Goal: Task Accomplishment & Management: Manage account settings

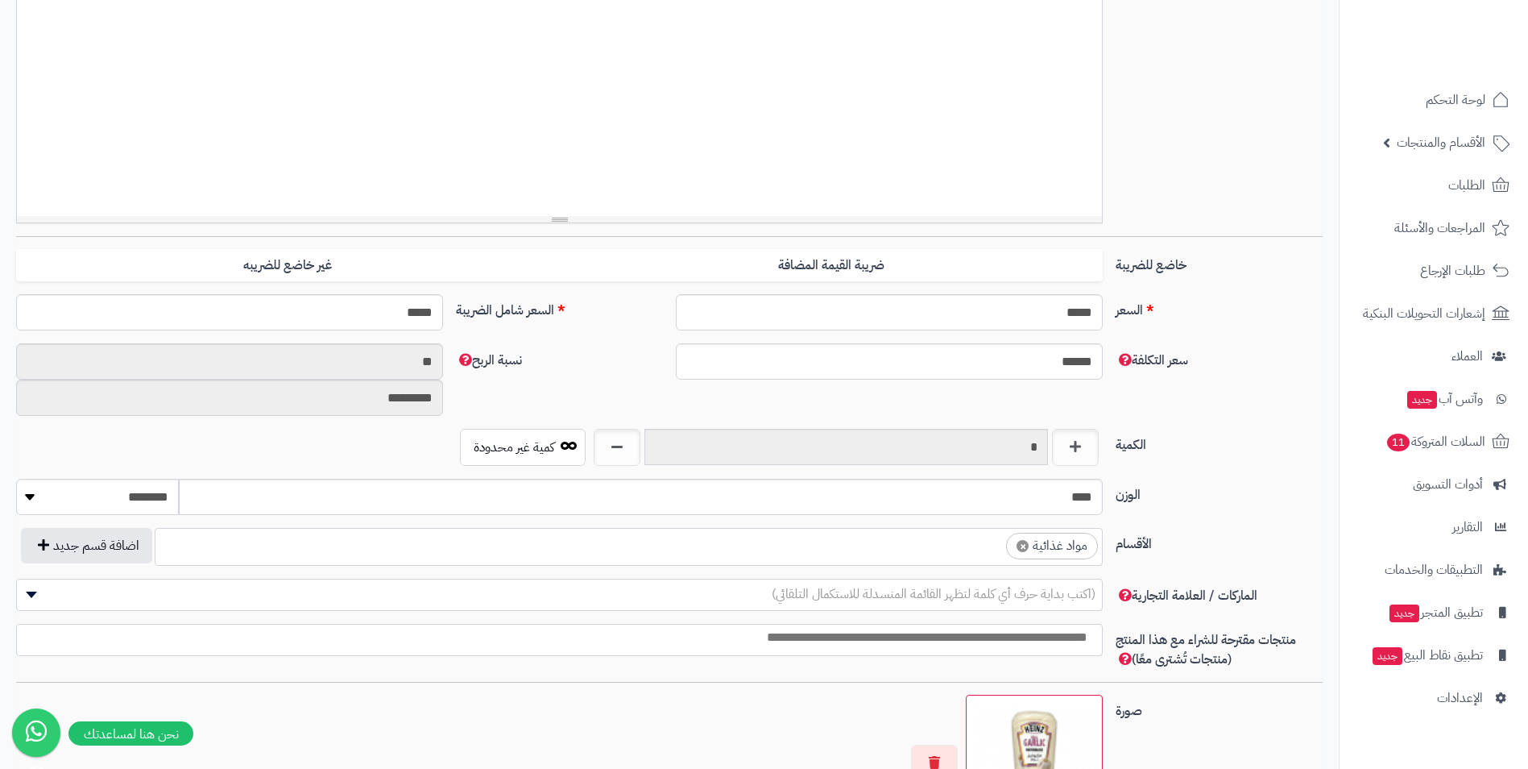
scroll to position [617, 0]
click at [885, 549] on ul "× مواد غذائية" at bounding box center [628, 544] width 947 height 31
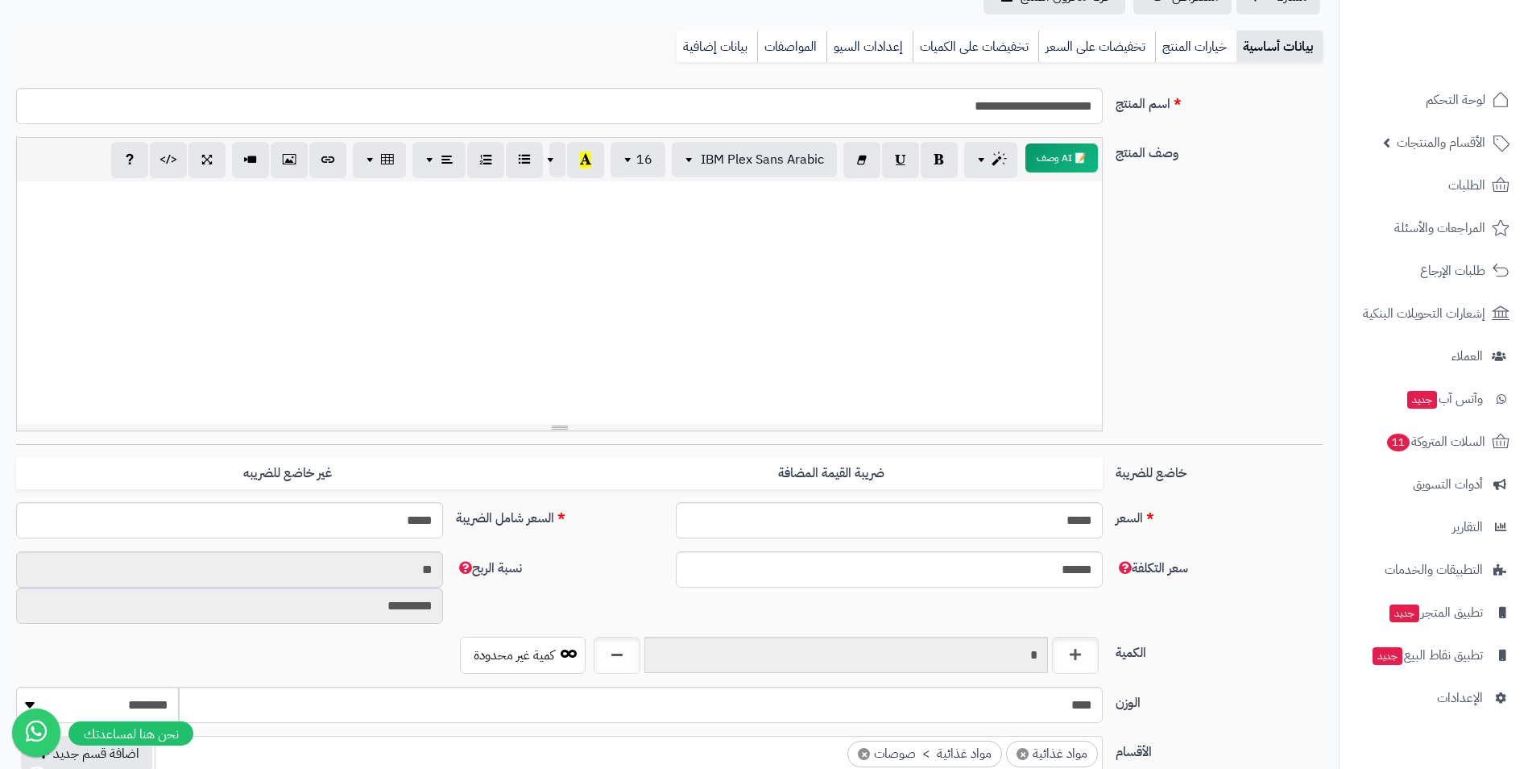
scroll to position [0, 0]
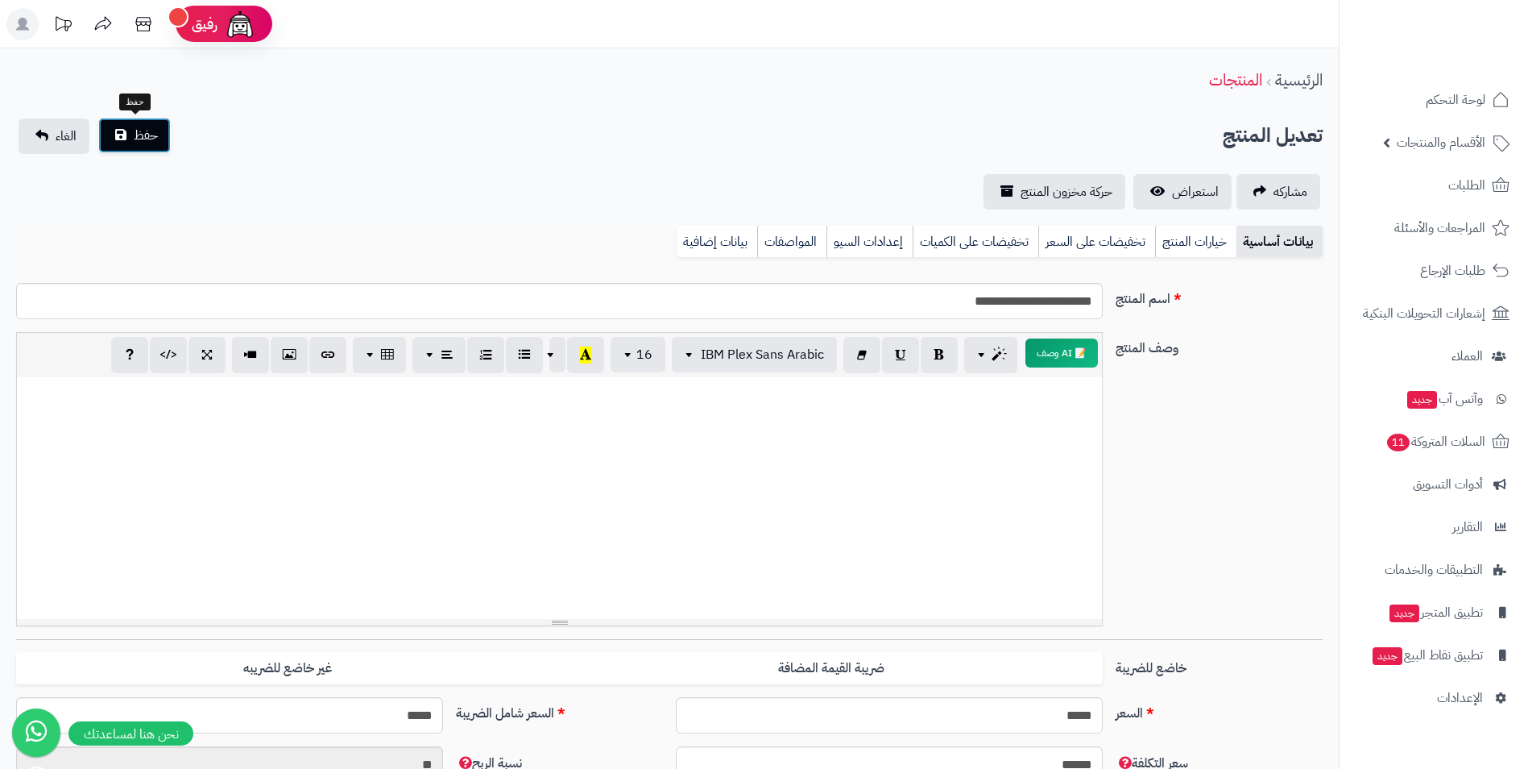
click at [147, 135] on span "حفظ" at bounding box center [146, 135] width 24 height 19
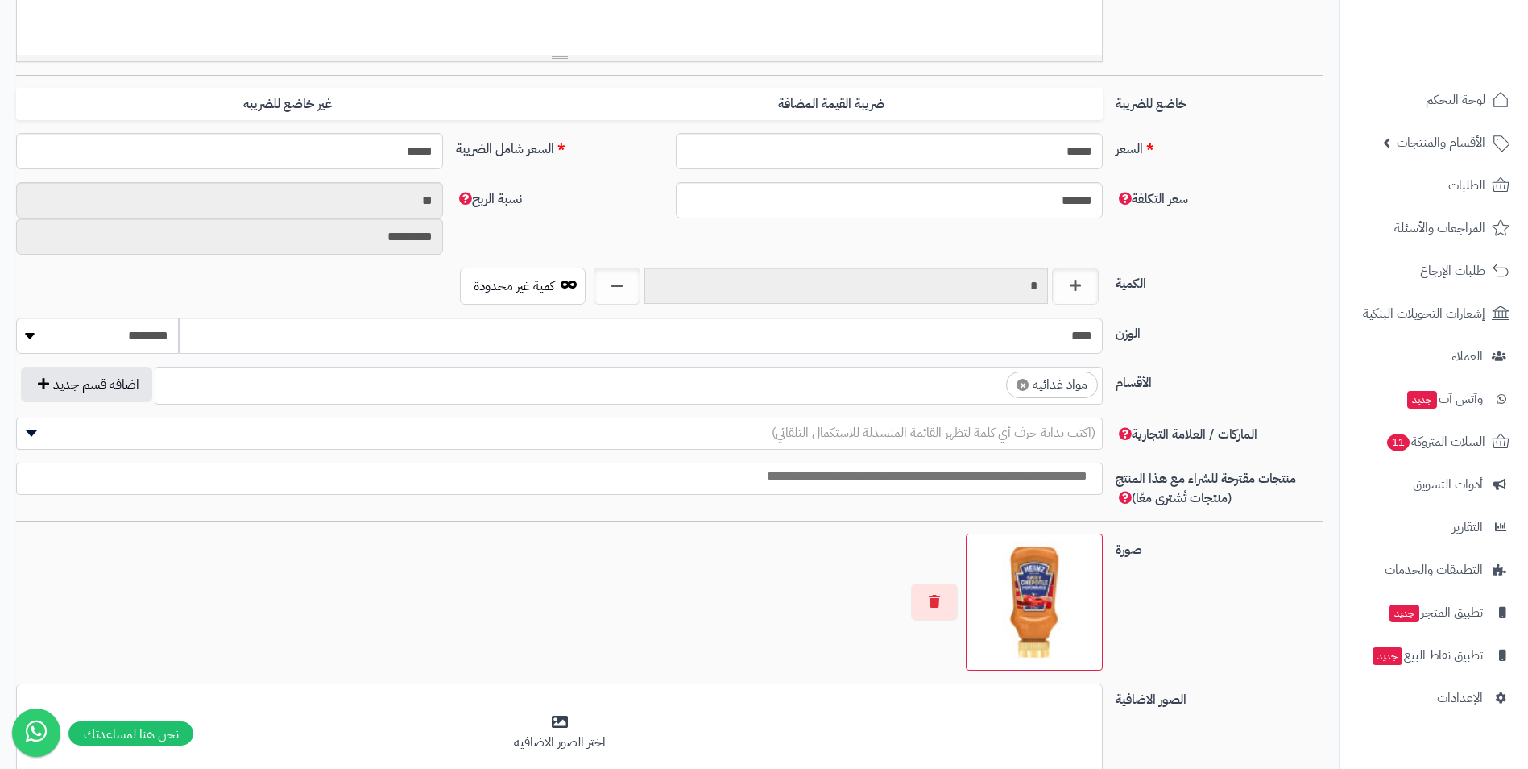
scroll to position [617, 0]
click at [852, 397] on ul "× مواد غذائية" at bounding box center [628, 382] width 947 height 31
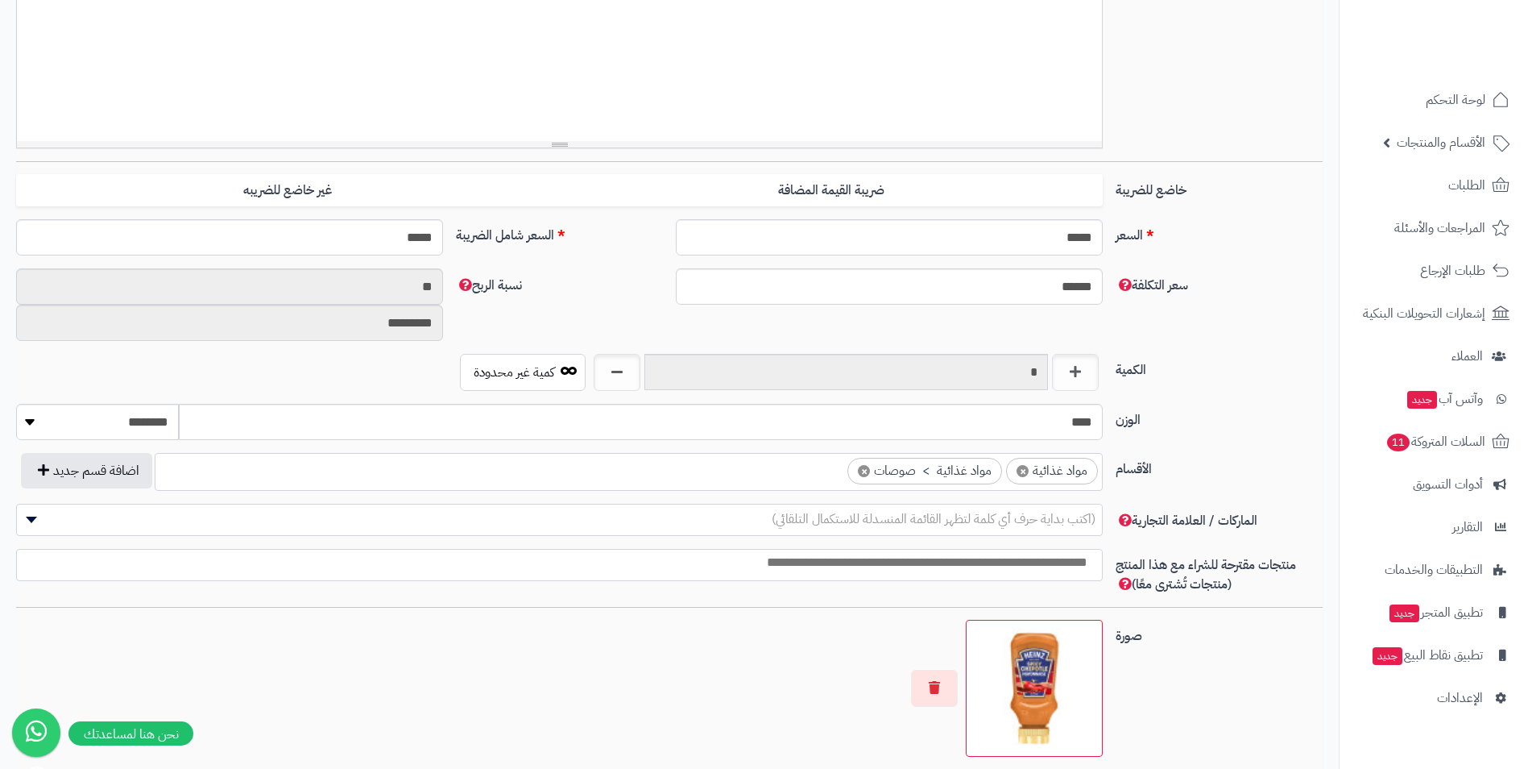
scroll to position [0, 0]
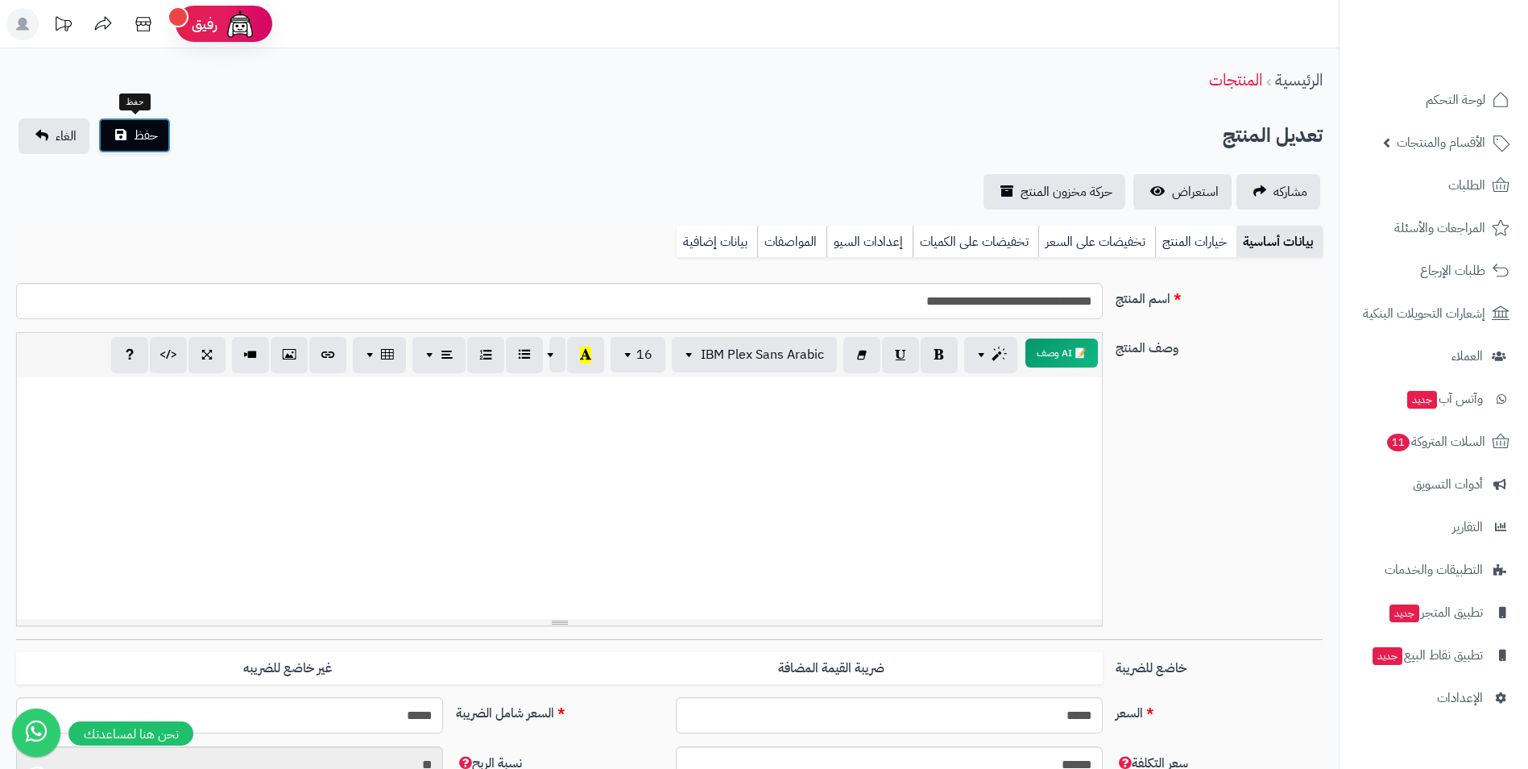
click at [141, 132] on span "حفظ" at bounding box center [146, 135] width 24 height 19
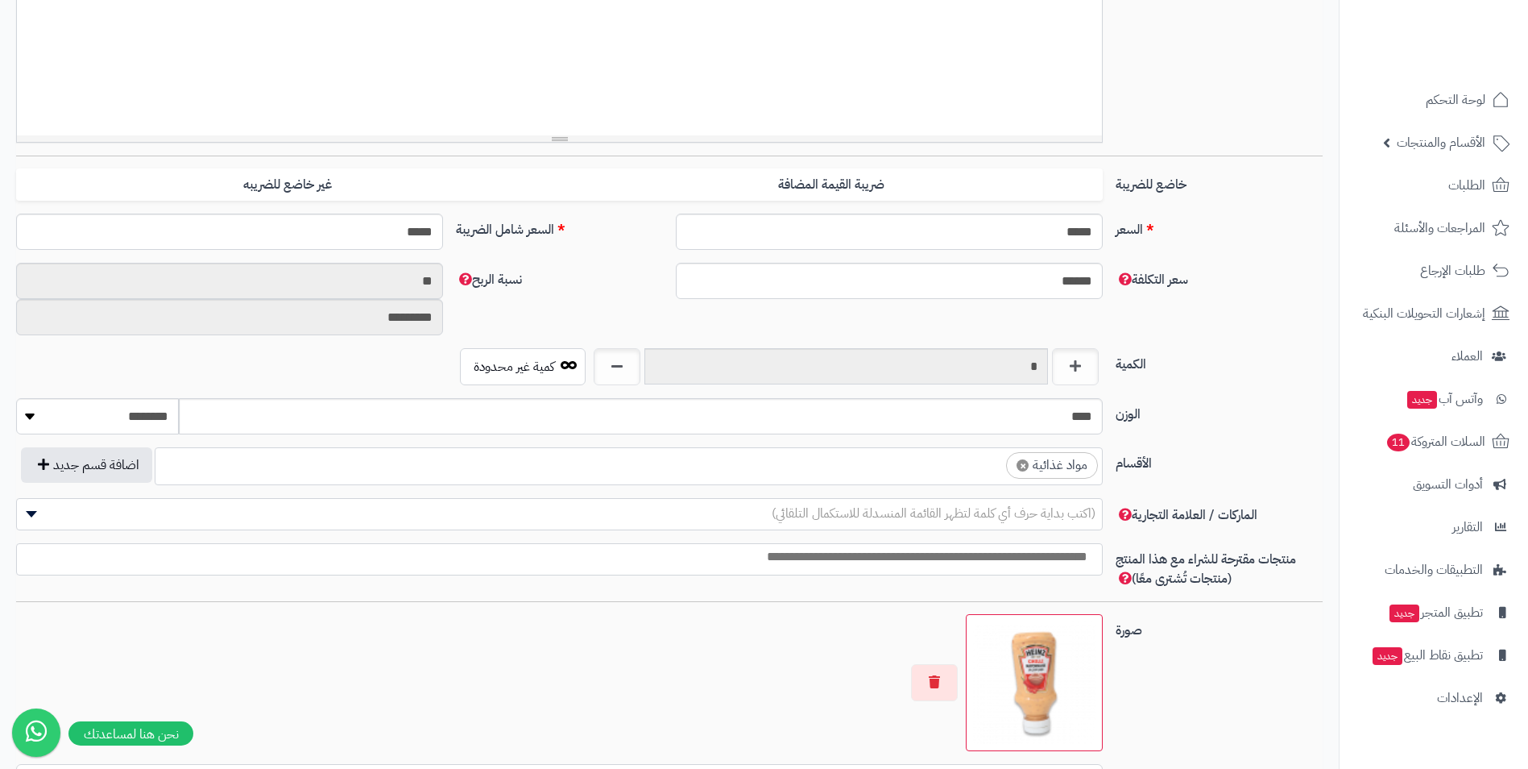
scroll to position [617, 0]
click at [948, 470] on ul "× مواد غذائية" at bounding box center [628, 463] width 947 height 31
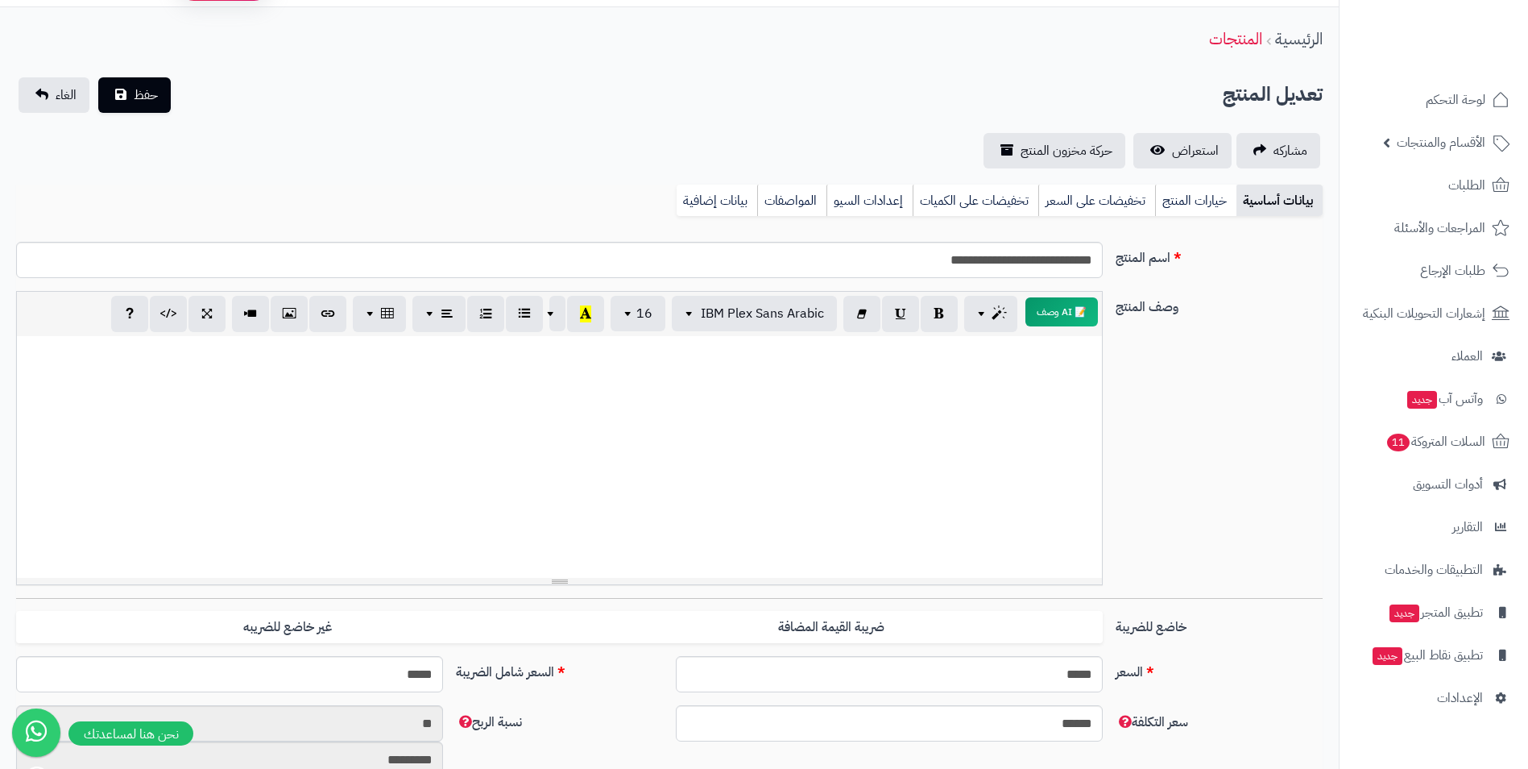
scroll to position [0, 0]
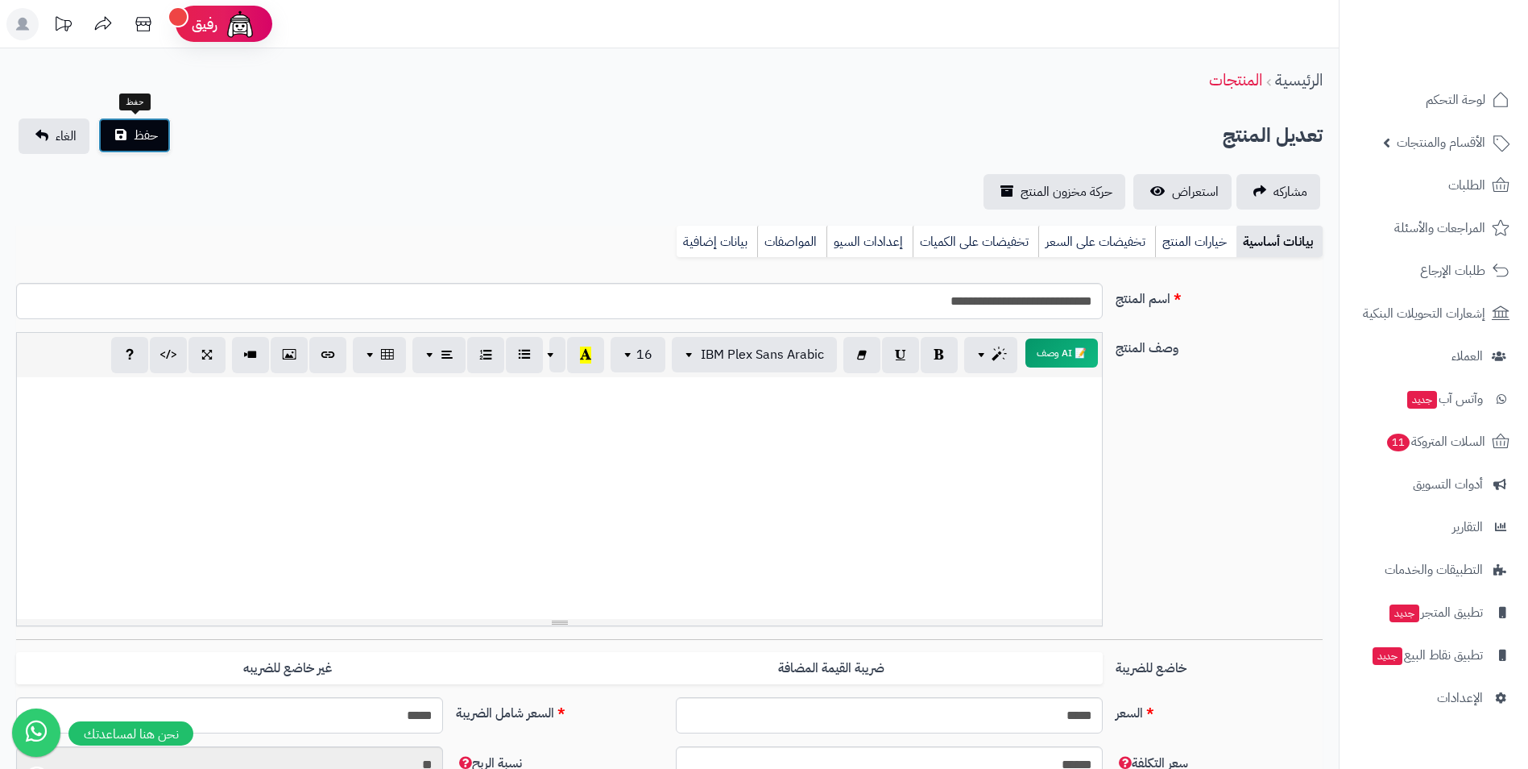
click at [128, 126] on button "حفظ" at bounding box center [134, 135] width 73 height 35
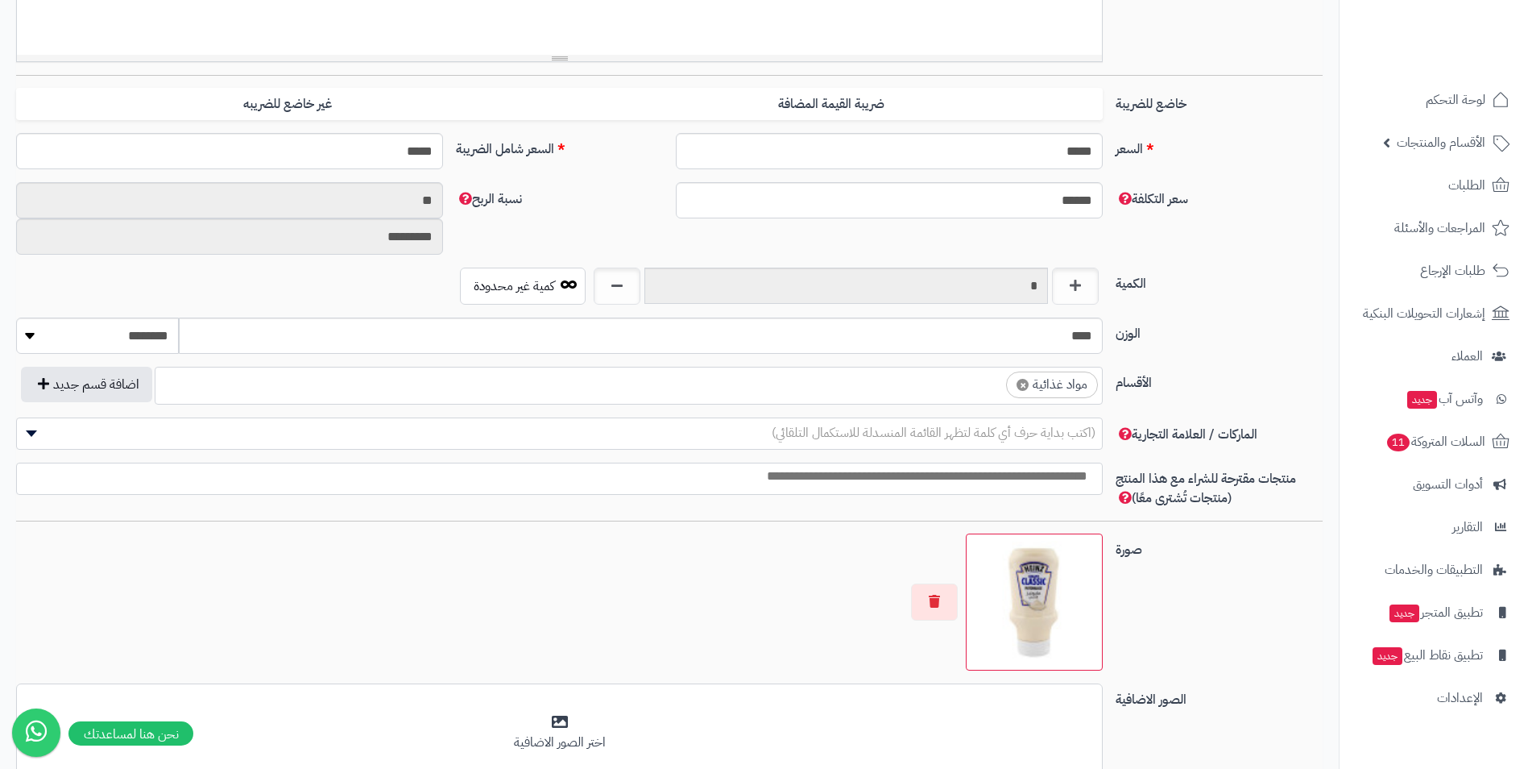
scroll to position [617, 0]
click at [930, 388] on ul "× مواد غذائية" at bounding box center [628, 382] width 947 height 31
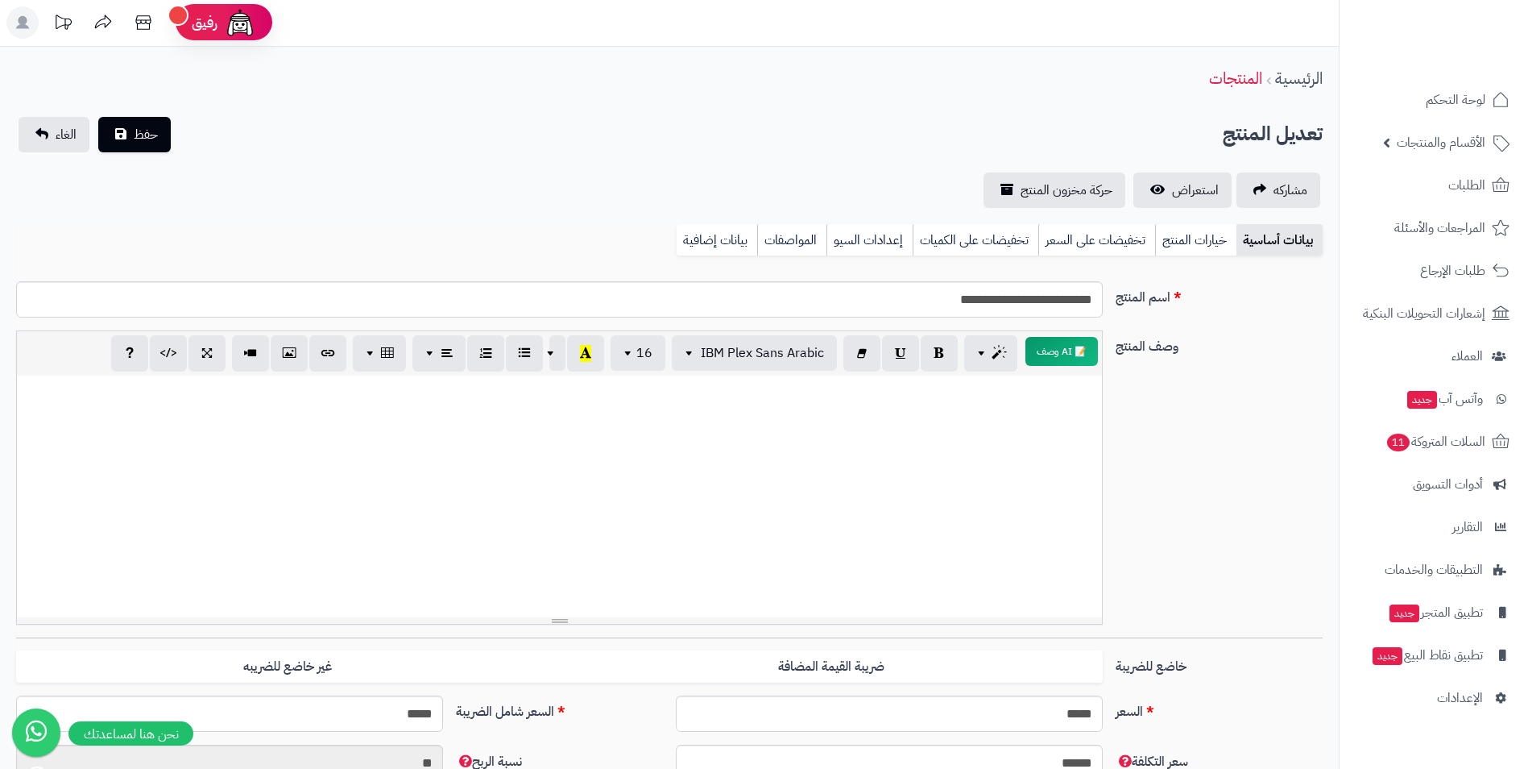
scroll to position [0, 0]
click at [116, 114] on div "**********" at bounding box center [669, 779] width 1339 height 1463
click at [122, 127] on button "حفظ" at bounding box center [134, 135] width 73 height 35
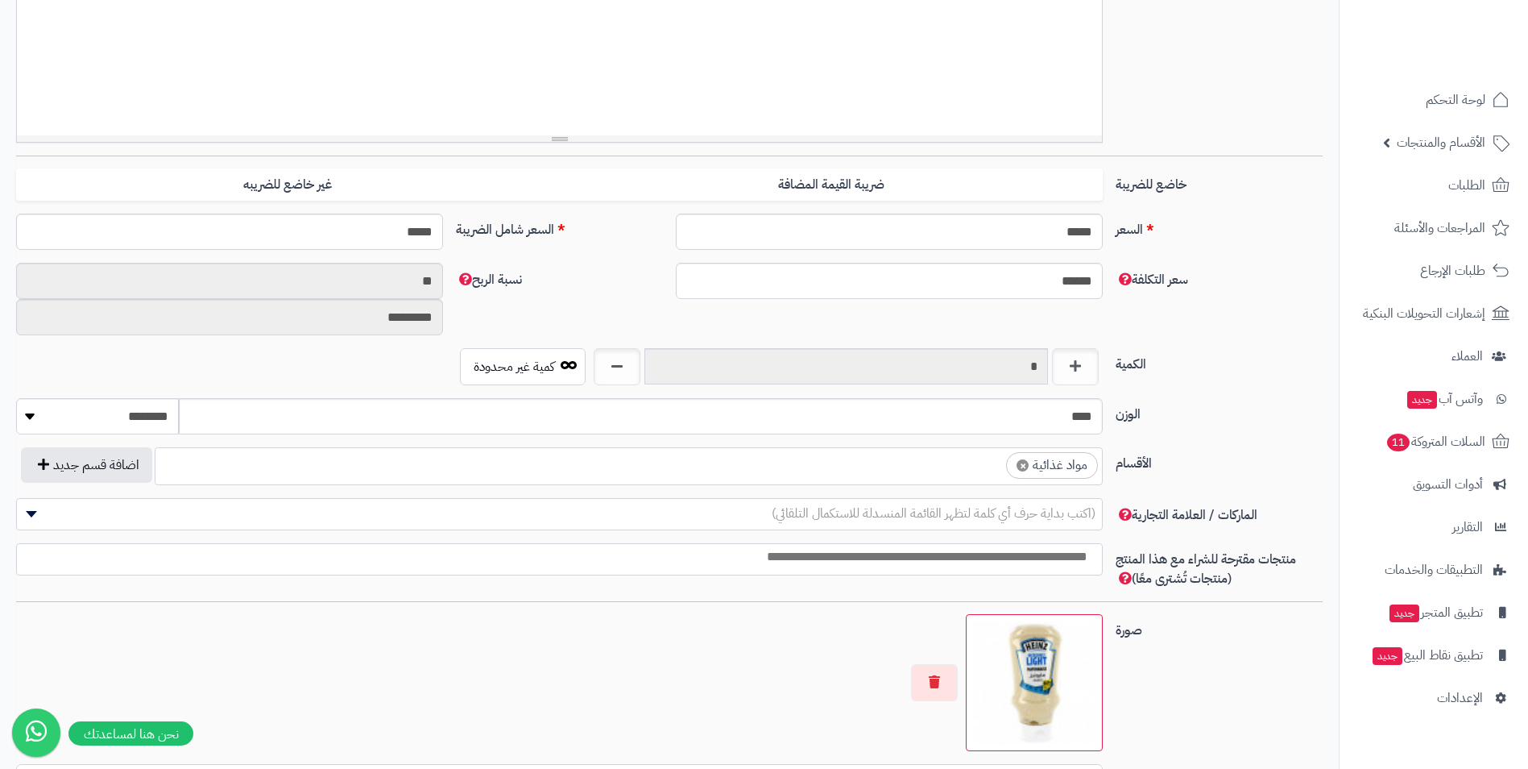
scroll to position [617, 0]
click at [886, 479] on ul "× مواد غذائية" at bounding box center [628, 463] width 947 height 31
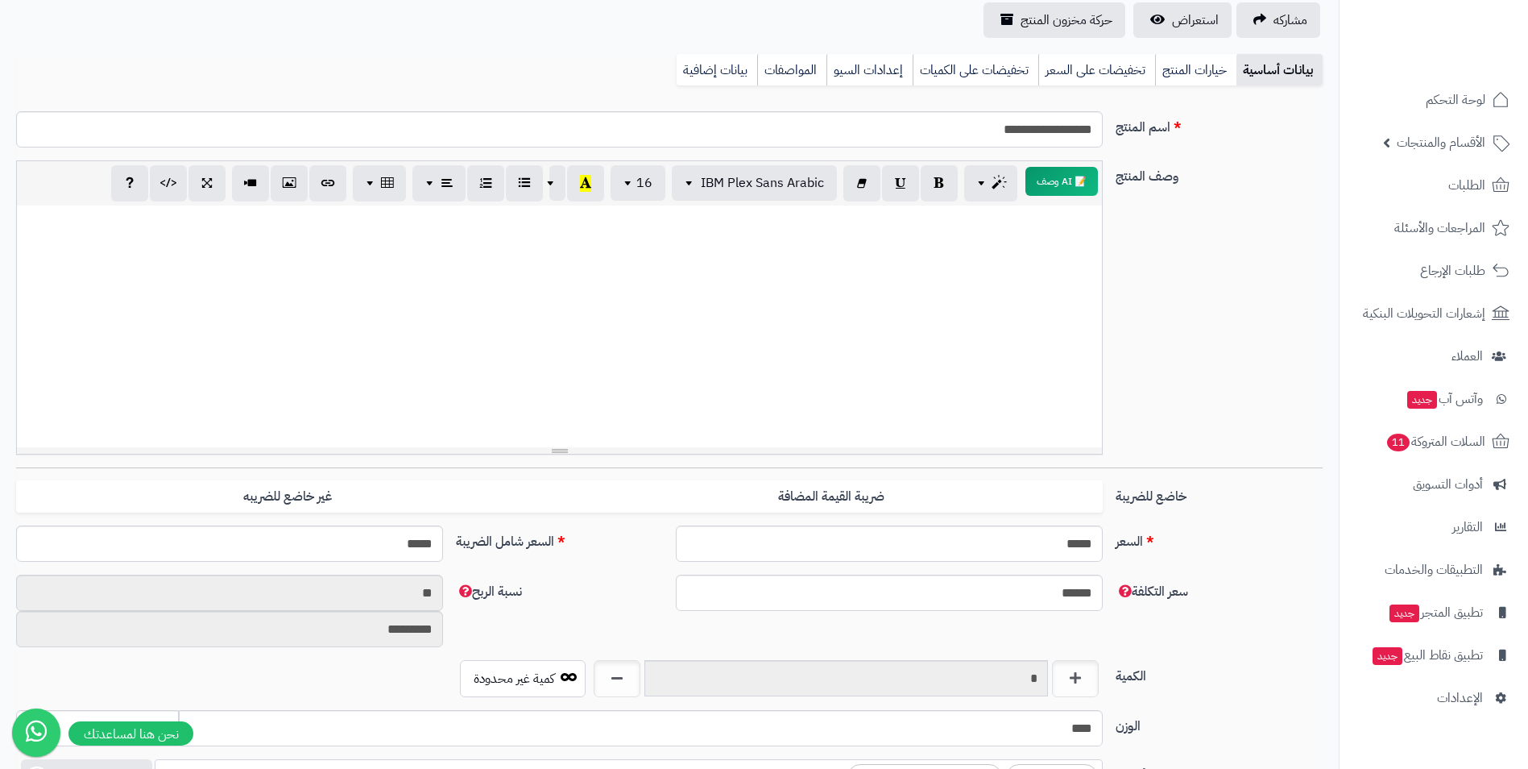
scroll to position [0, 0]
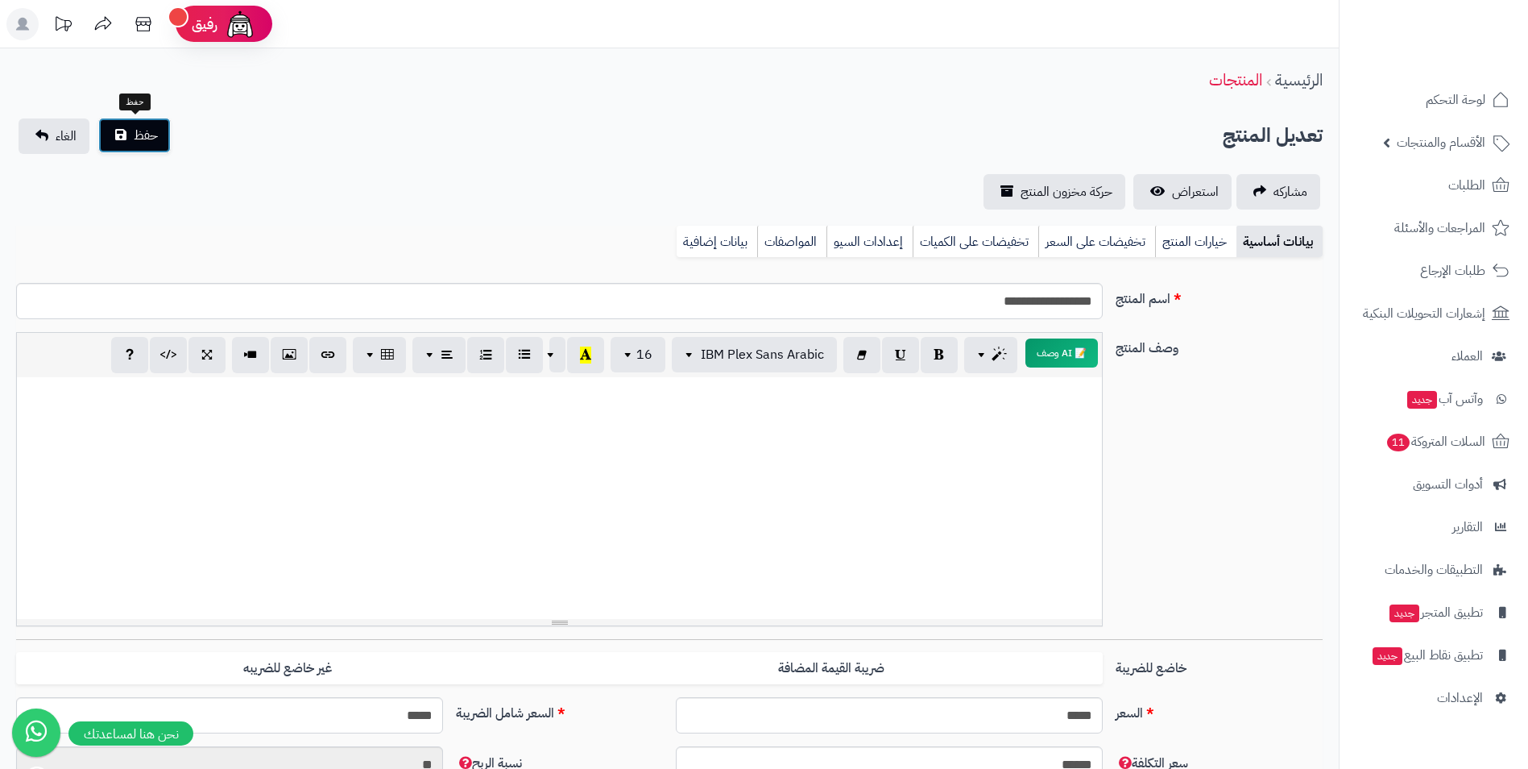
click at [137, 144] on span "حفظ" at bounding box center [146, 135] width 24 height 19
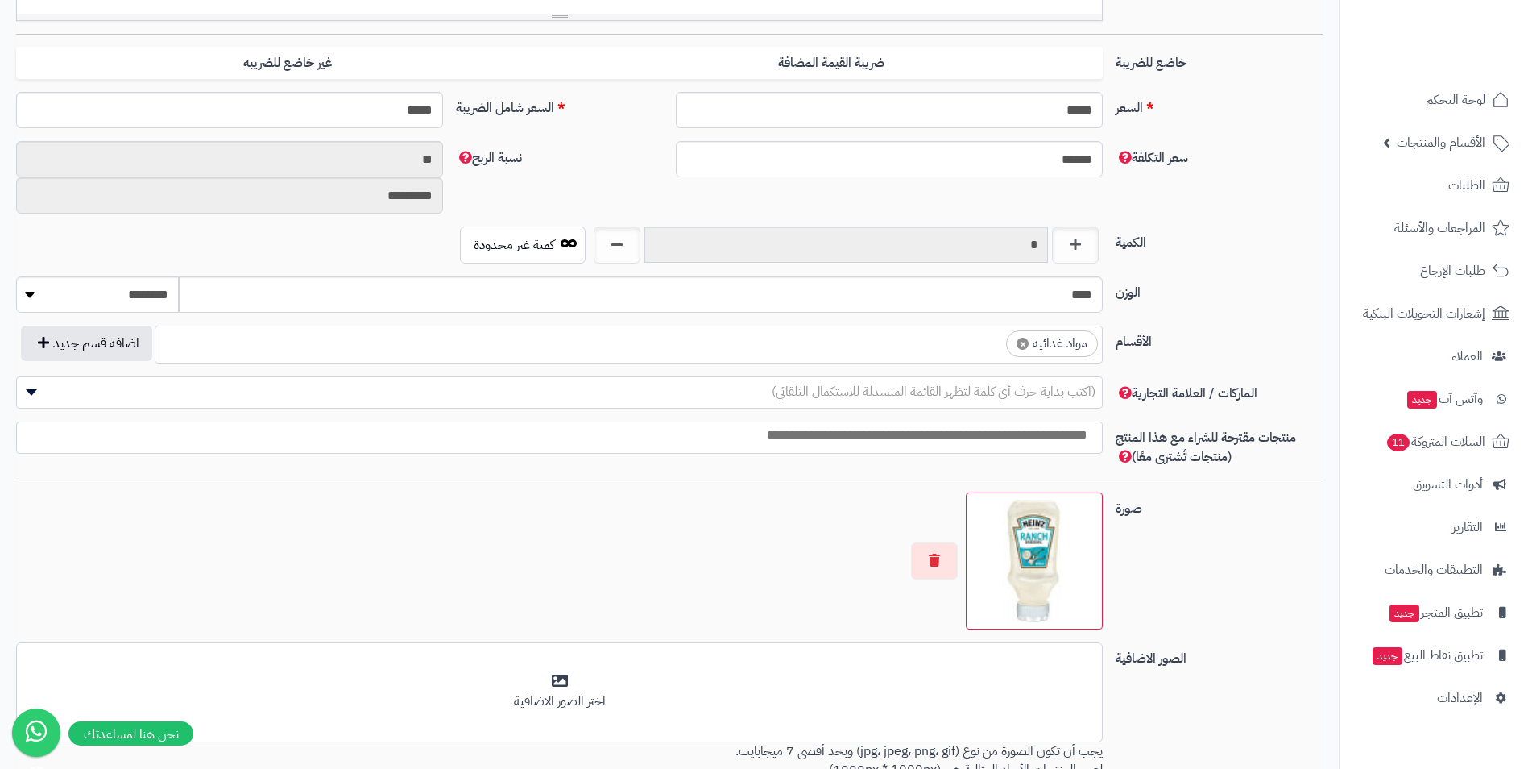
scroll to position [806, 0]
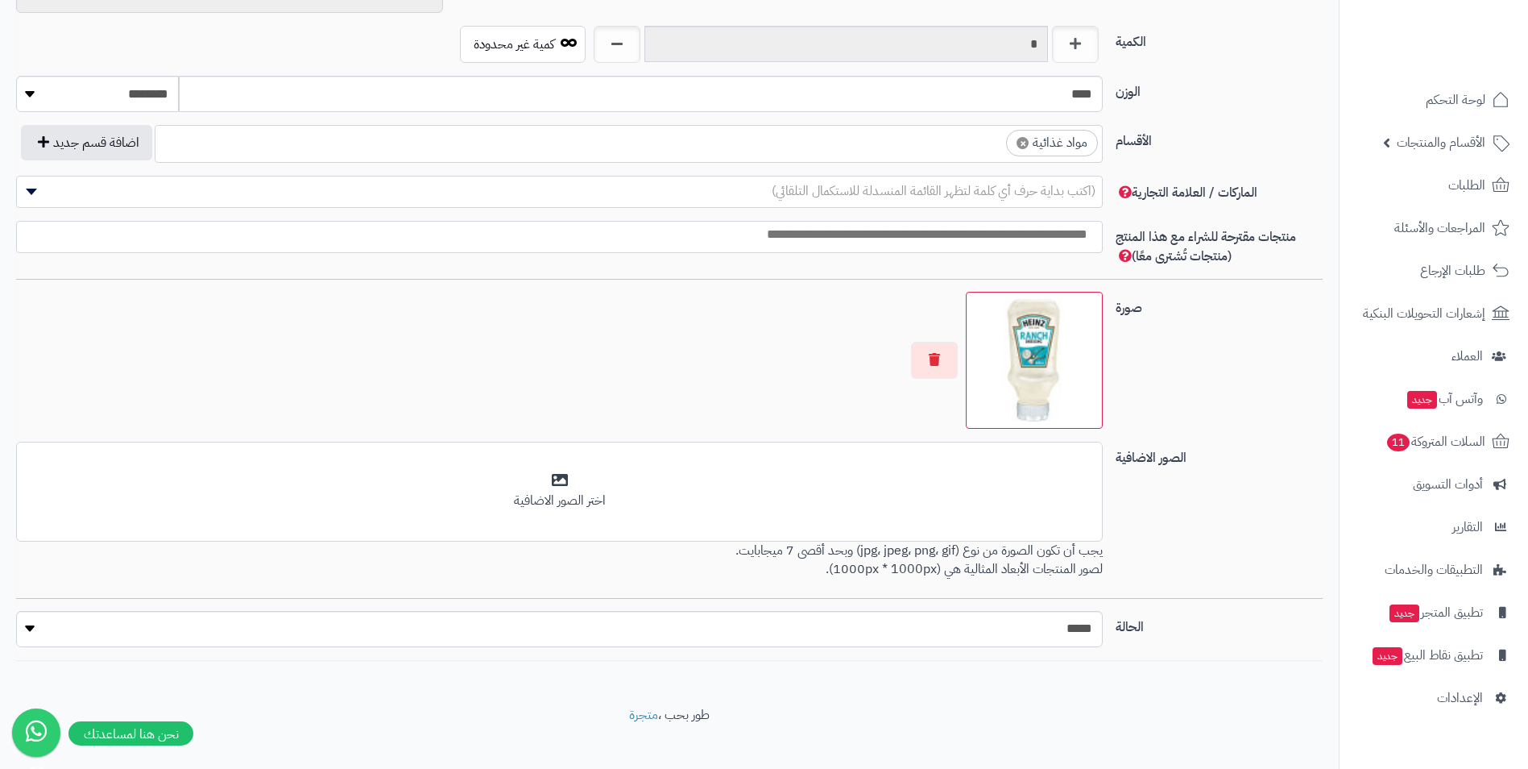
click at [976, 150] on ul "× مواد غذائية" at bounding box center [628, 141] width 947 height 31
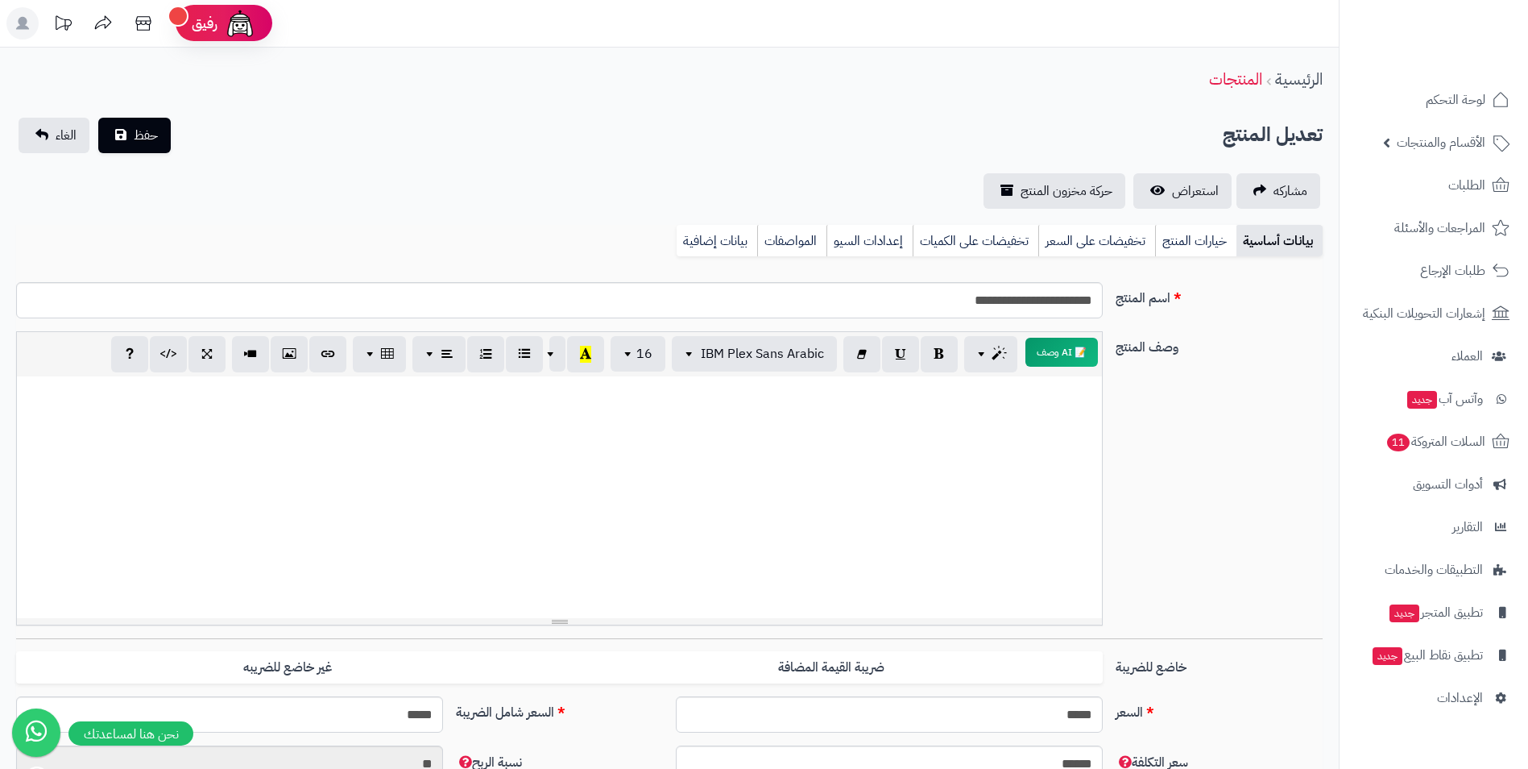
scroll to position [0, 0]
click at [175, 126] on div "تعديل المنتج حفظ الغاء" at bounding box center [669, 135] width 1307 height 35
click at [162, 121] on button "حفظ" at bounding box center [134, 135] width 73 height 35
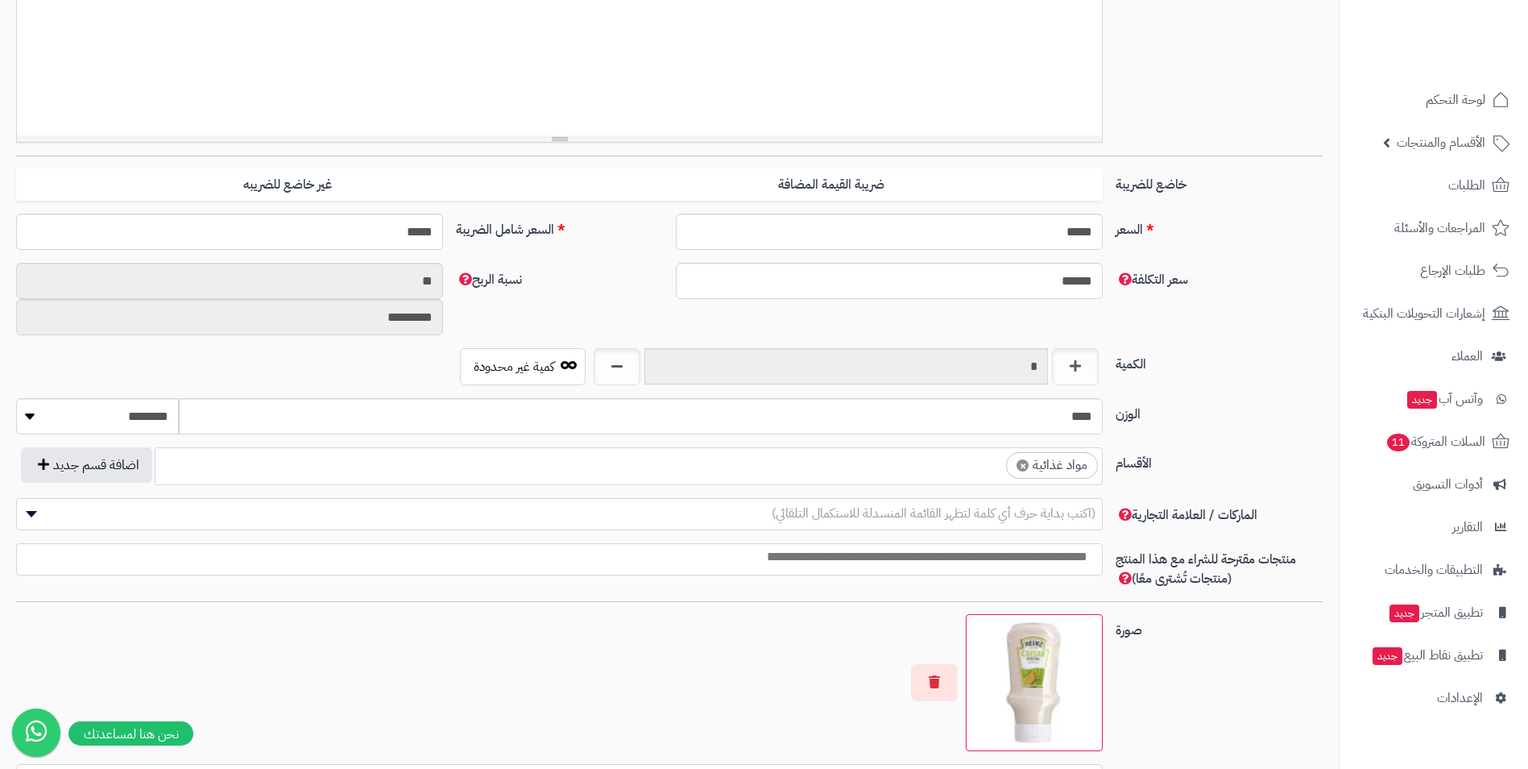
scroll to position [617, 0]
click at [931, 474] on ul "× مواد غذائية" at bounding box center [628, 463] width 947 height 31
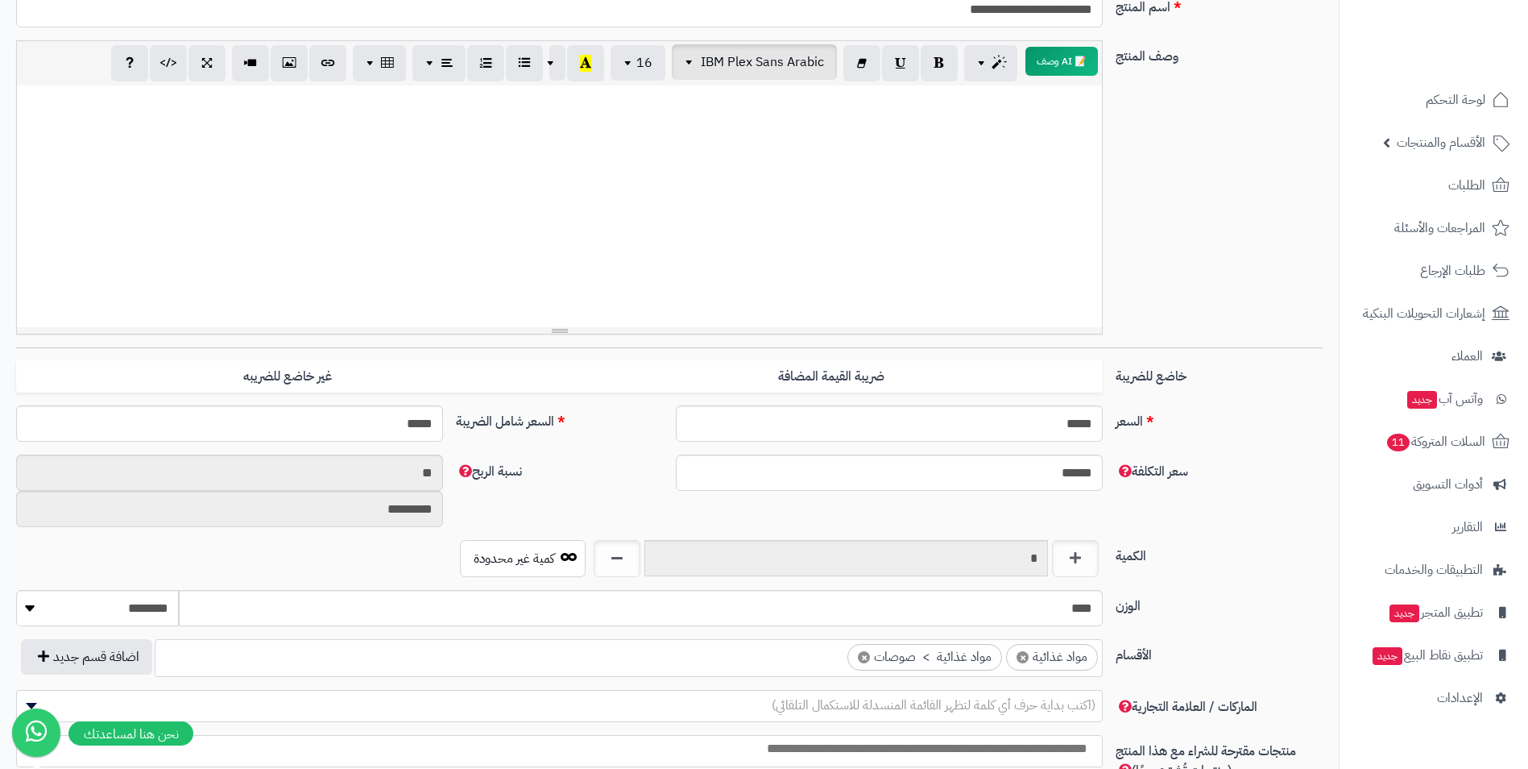
scroll to position [0, 0]
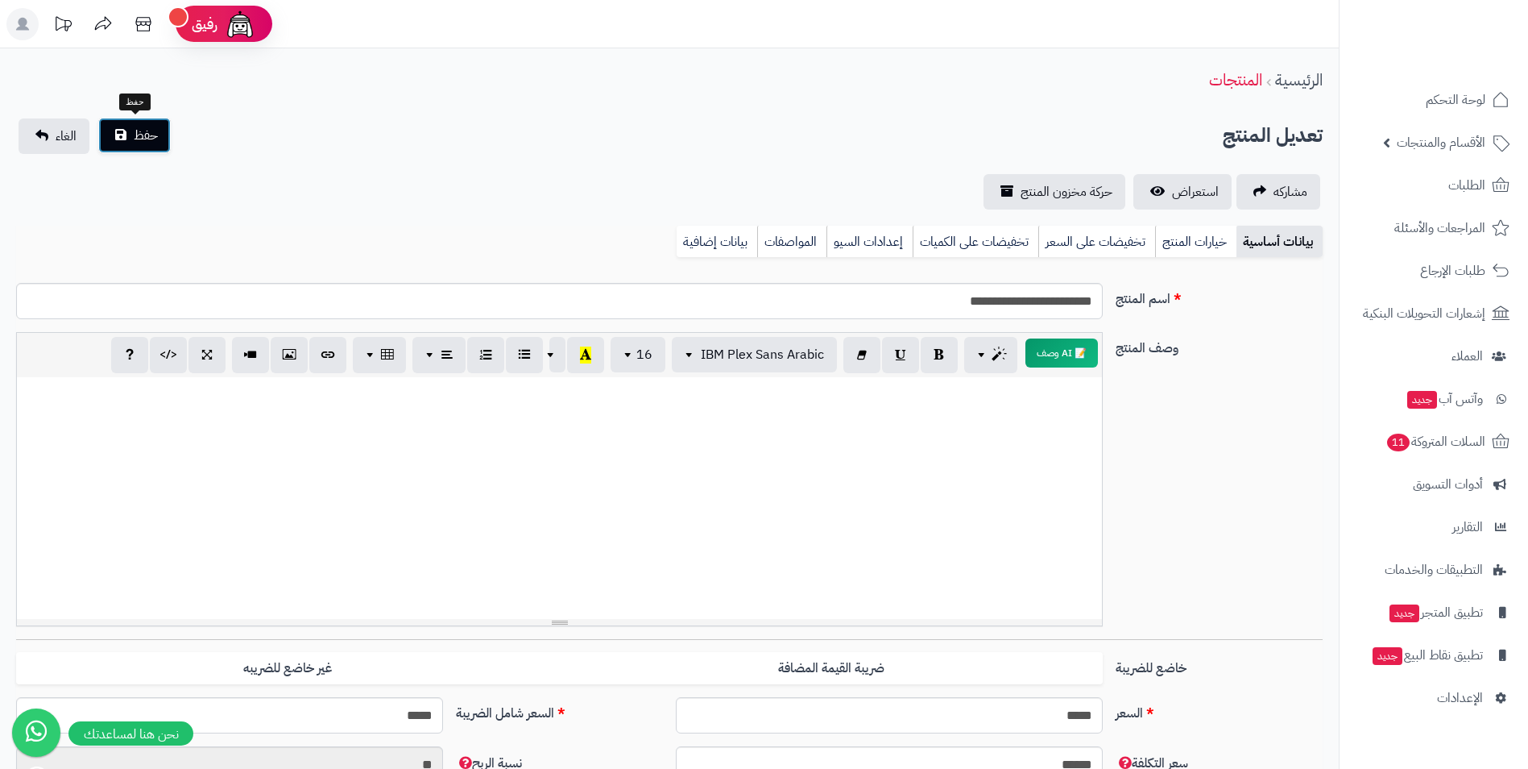
click at [129, 137] on button "حفظ" at bounding box center [134, 135] width 73 height 35
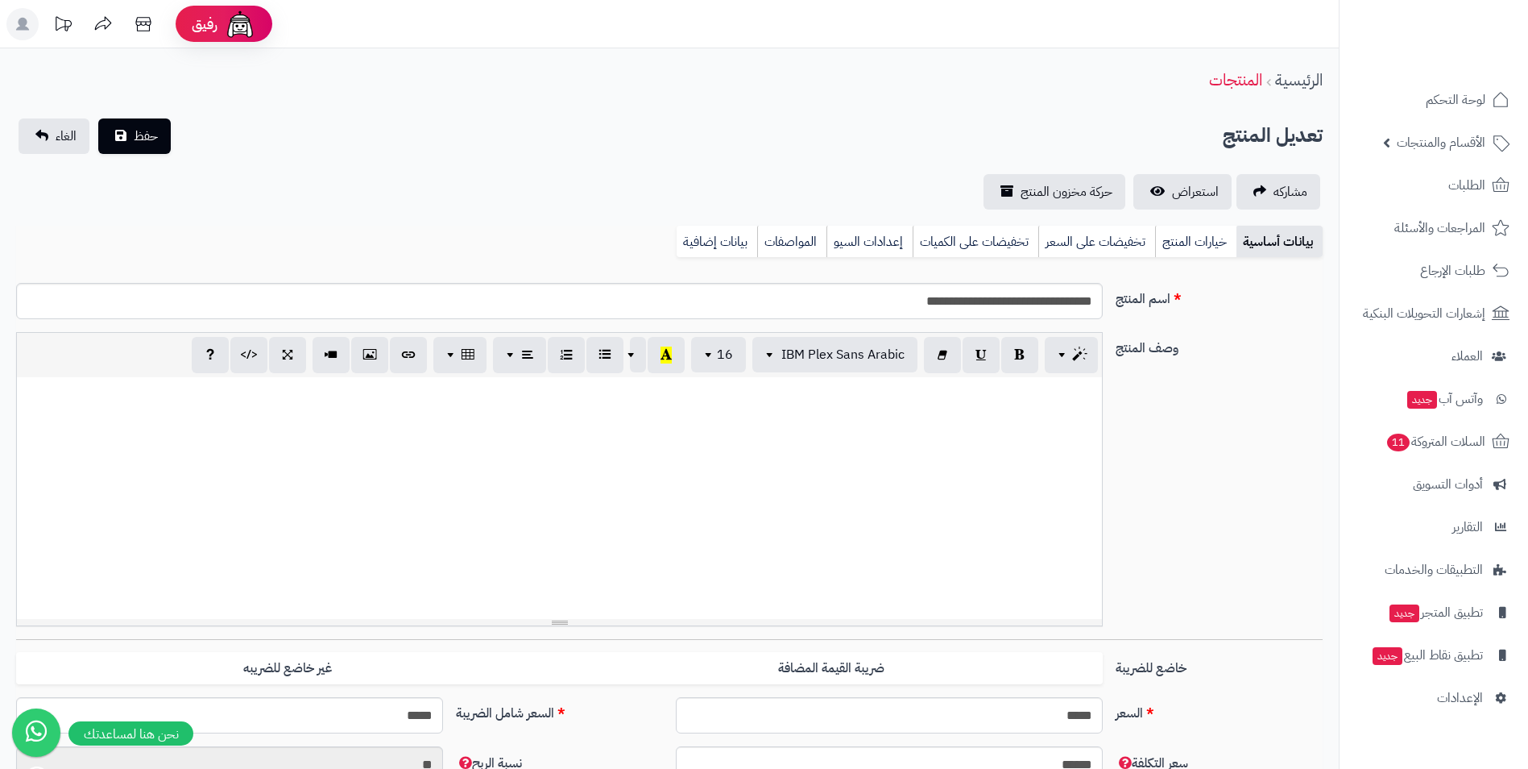
scroll to position [617, 0]
drag, startPoint x: 890, startPoint y: 298, endPoint x: 966, endPoint y: 308, distance: 76.3
click at [966, 308] on input "**********" at bounding box center [559, 301] width 1087 height 36
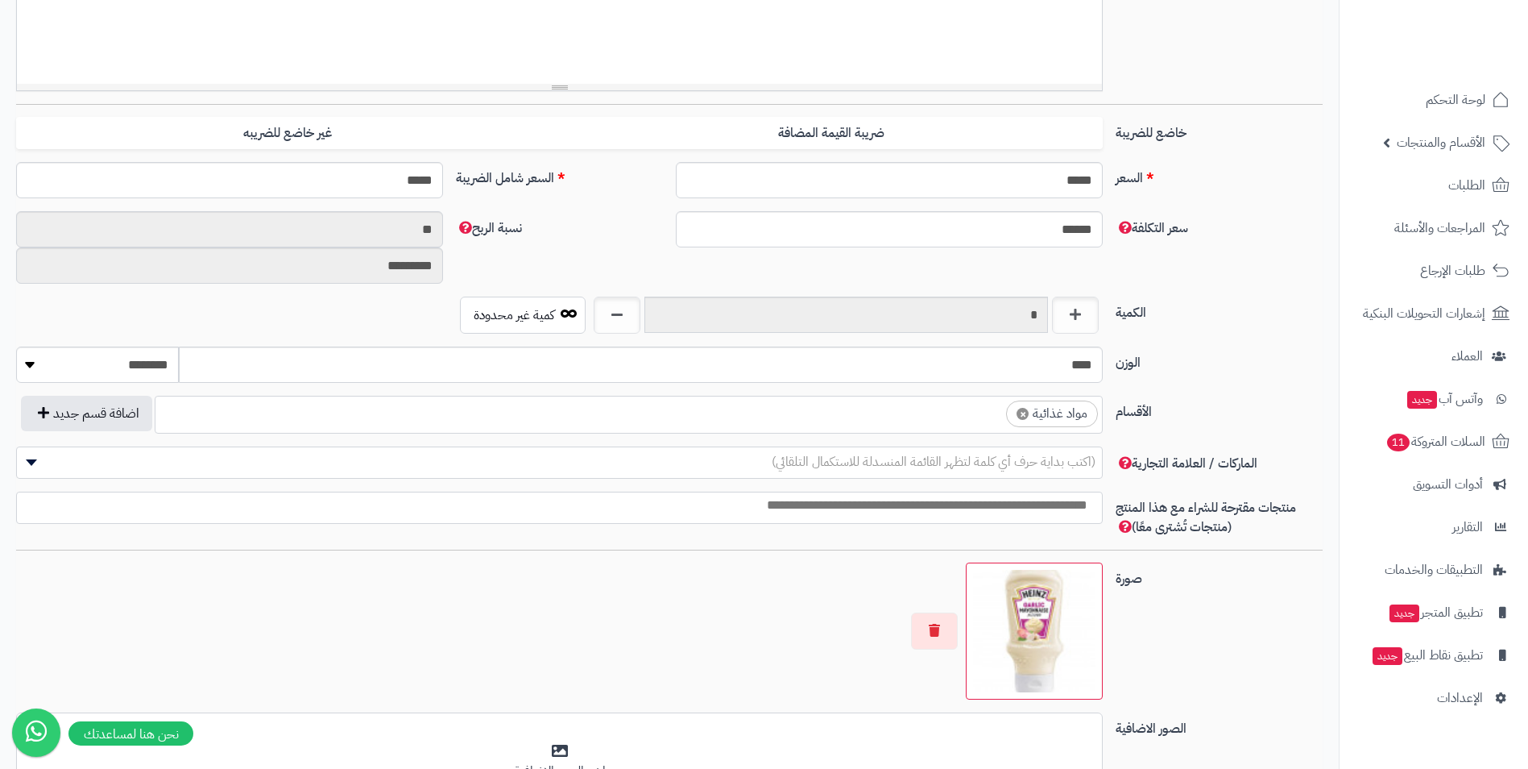
scroll to position [564, 0]
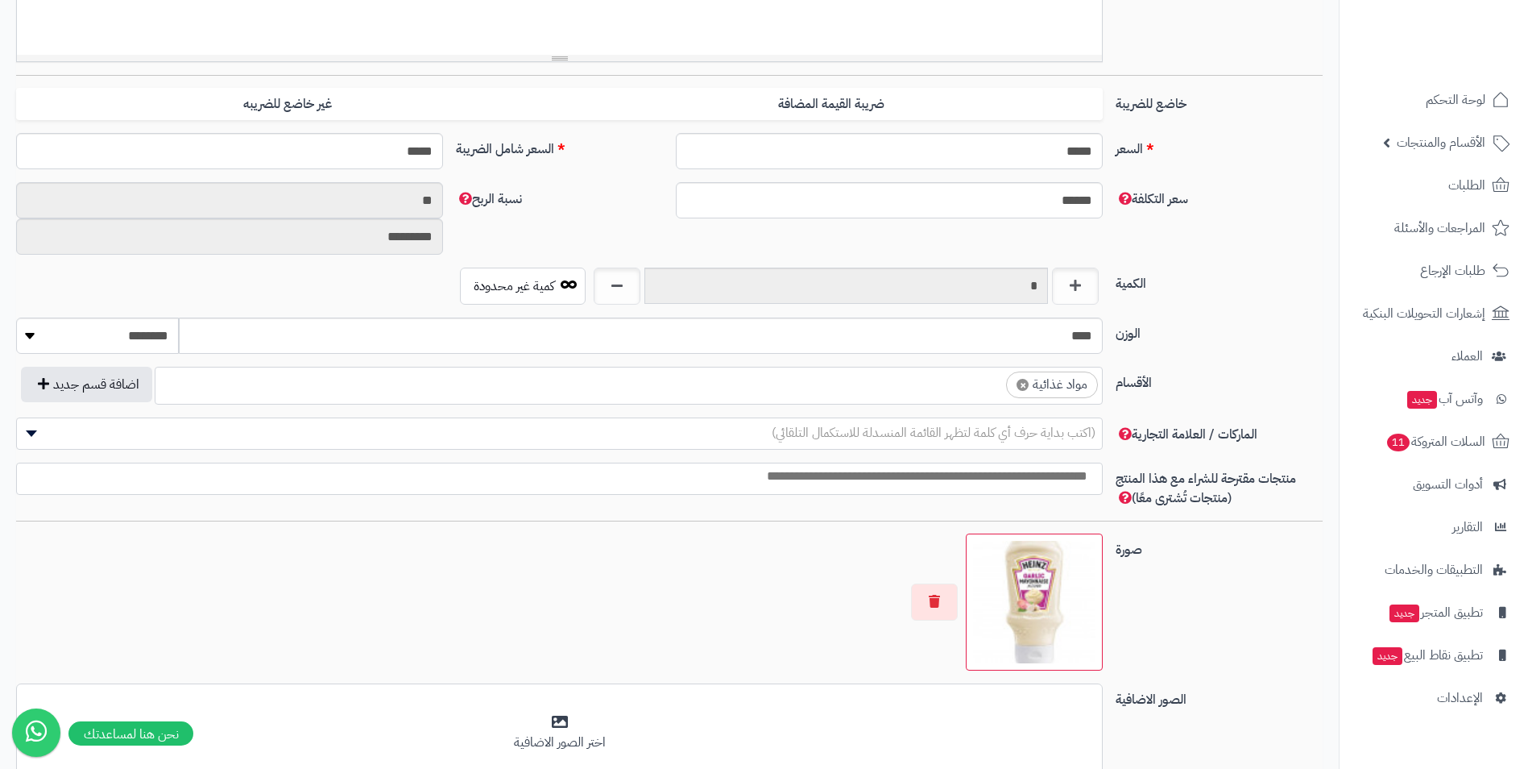
type input "**********"
click at [961, 398] on ul "× مواد غذائية" at bounding box center [628, 382] width 947 height 31
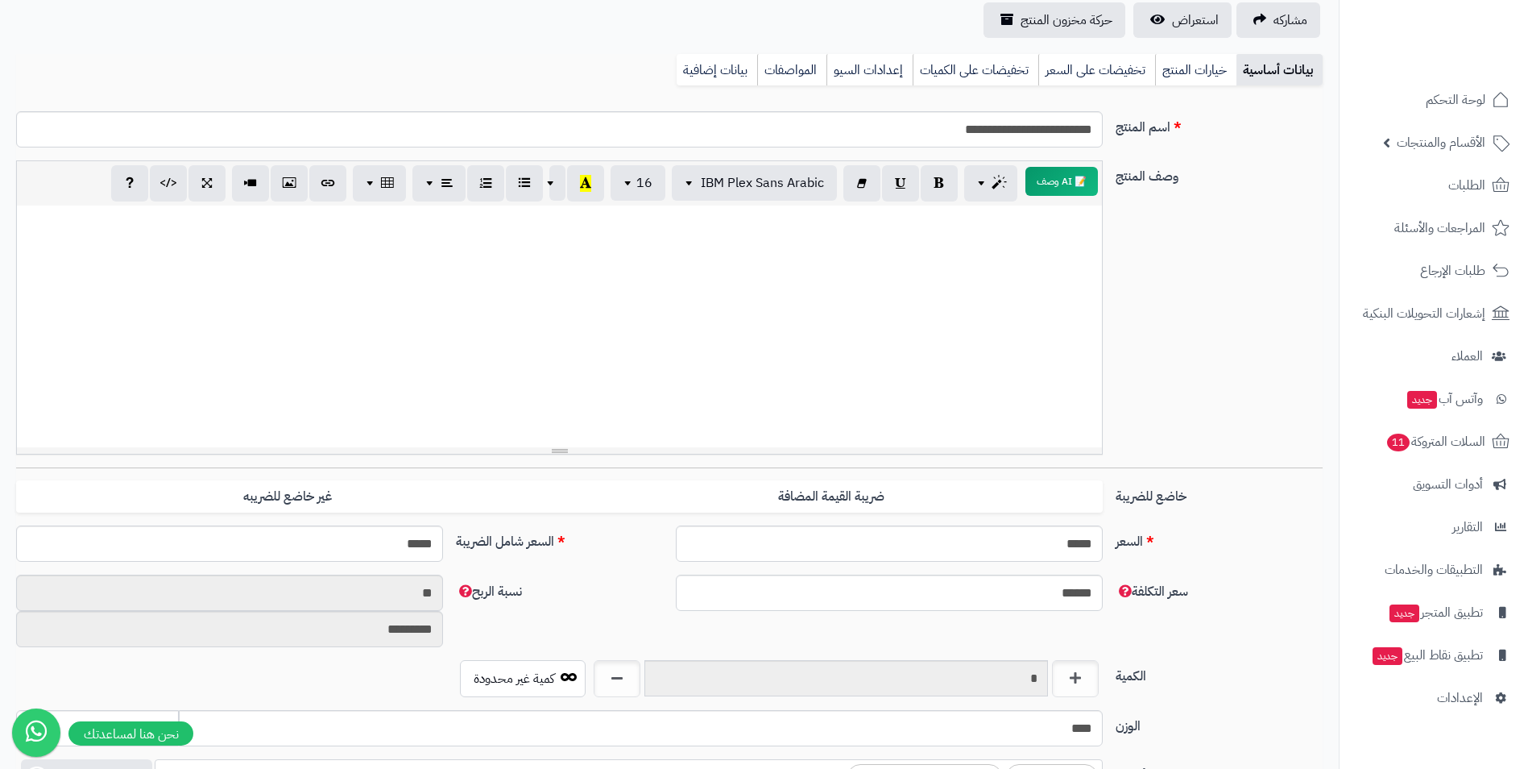
scroll to position [0, 0]
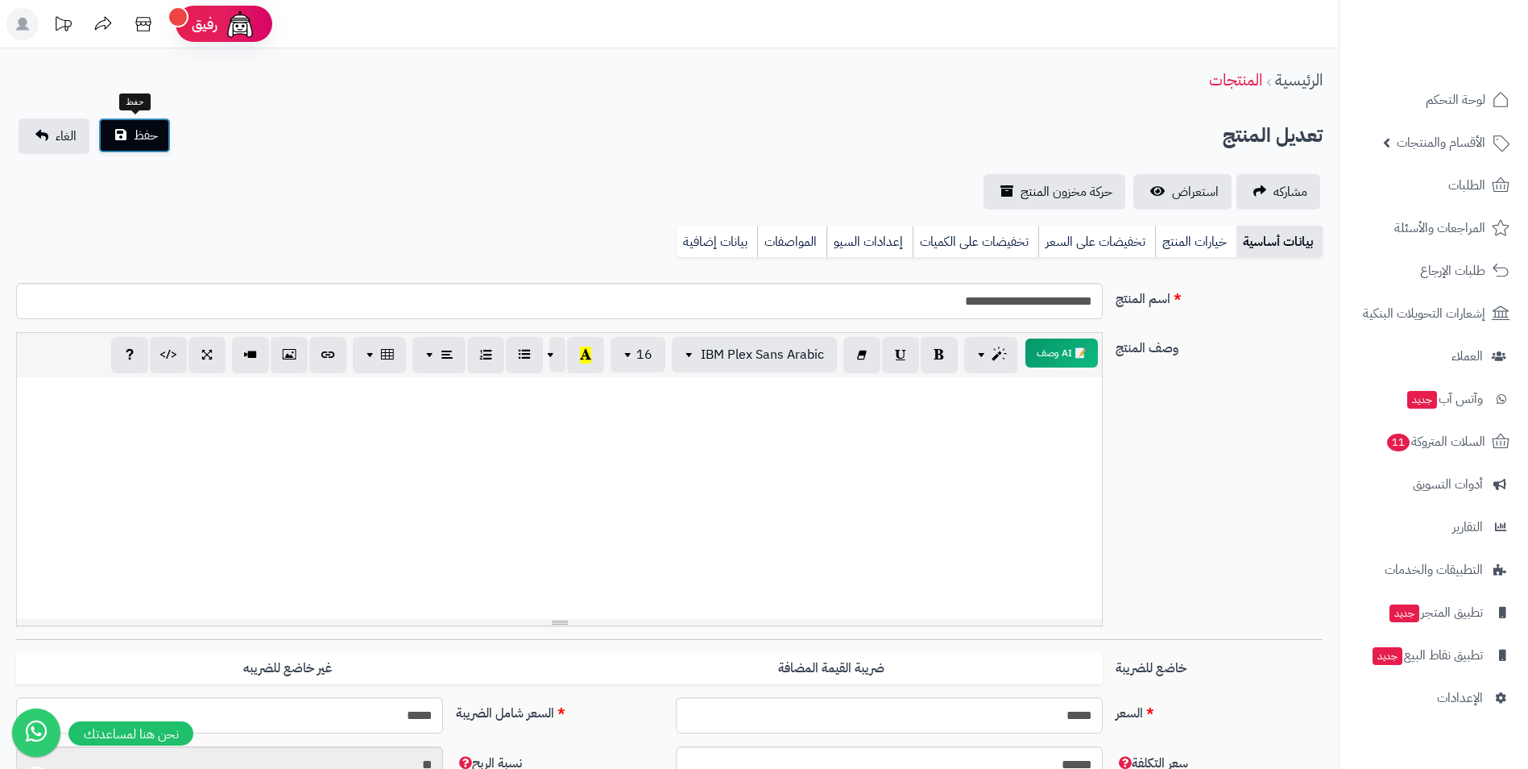
click at [120, 136] on button "حفظ" at bounding box center [134, 135] width 73 height 35
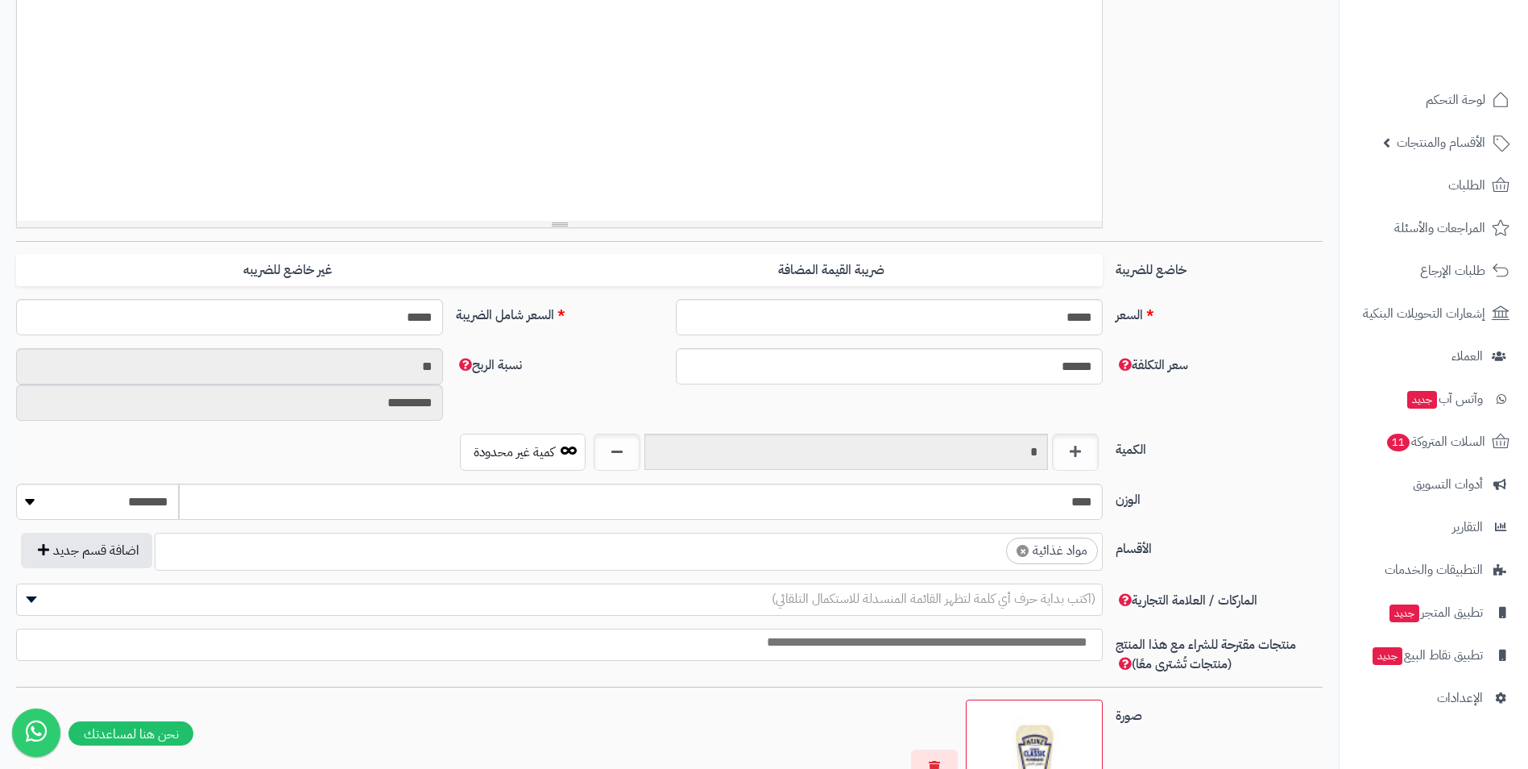
scroll to position [564, 0]
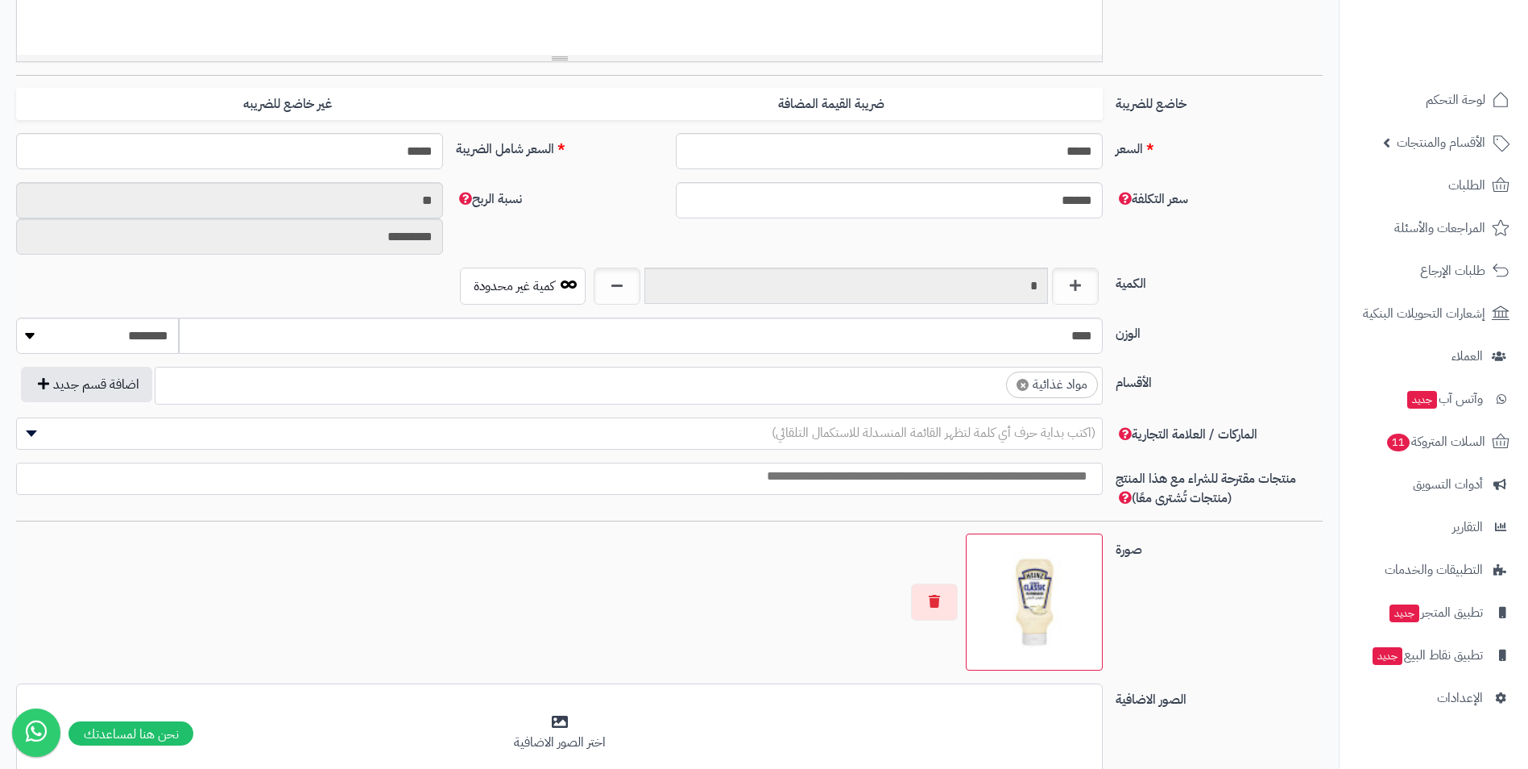
click at [964, 385] on ul "× مواد غذائية" at bounding box center [628, 382] width 947 height 31
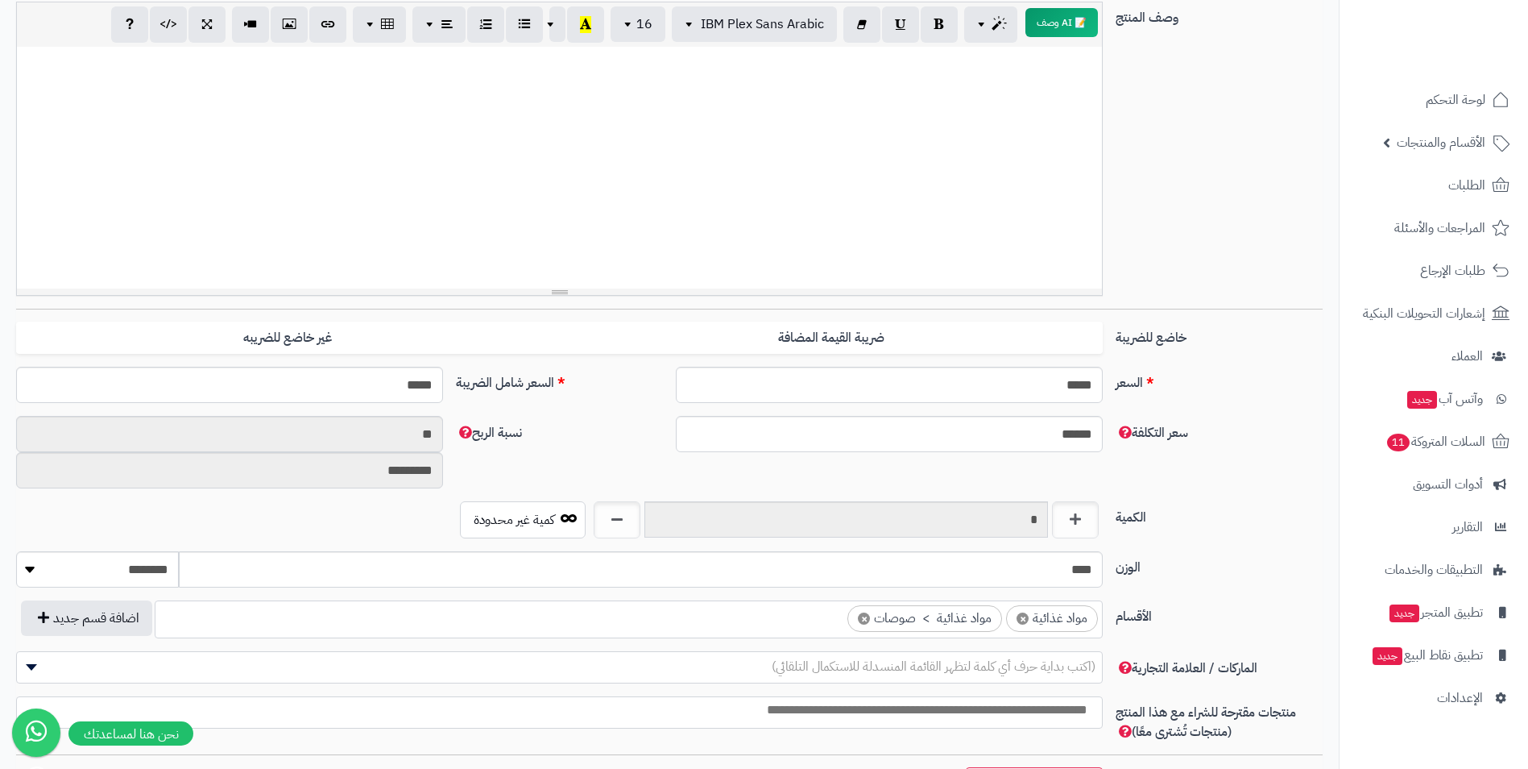
scroll to position [0, 0]
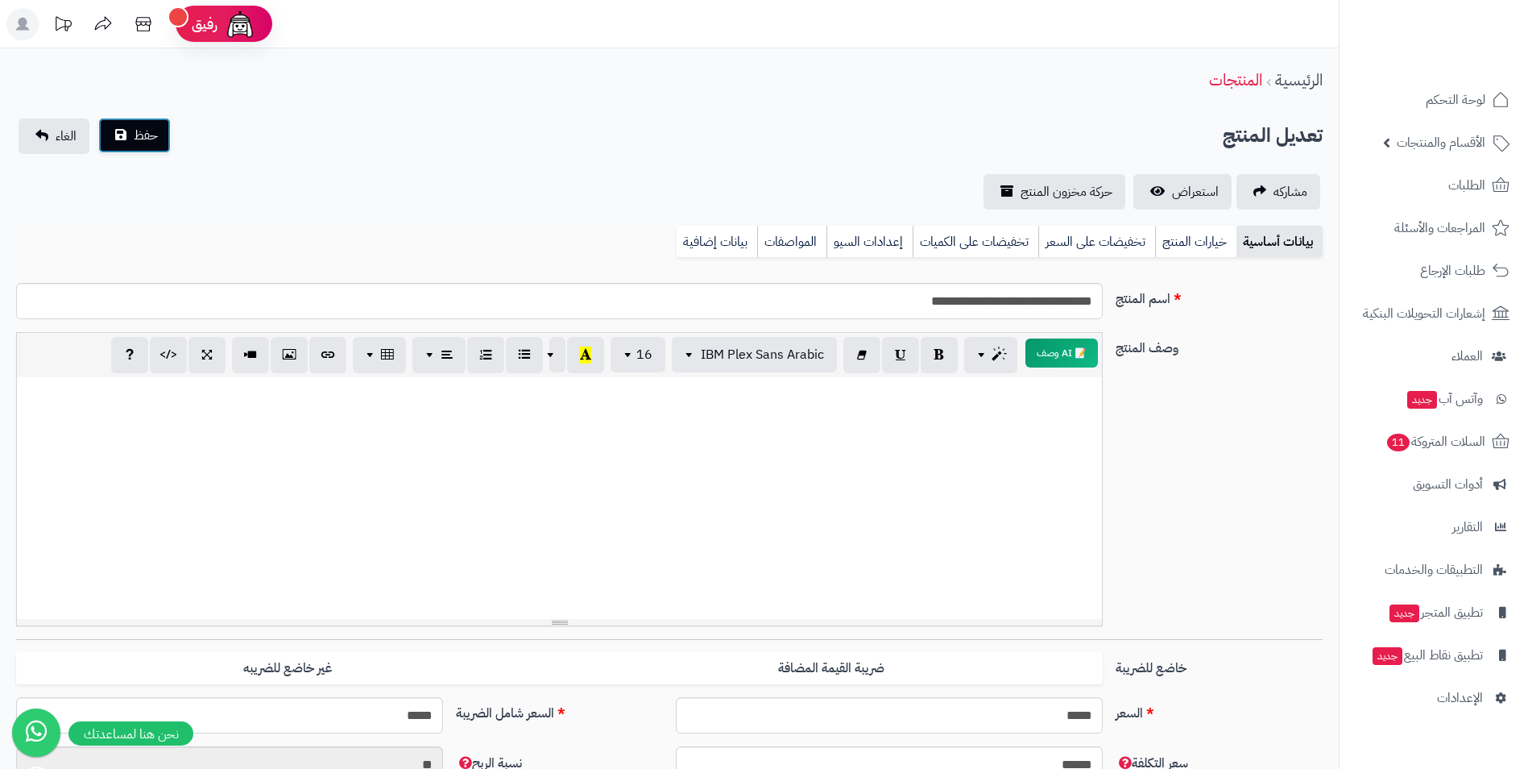
click at [110, 126] on button "حفظ" at bounding box center [134, 135] width 73 height 35
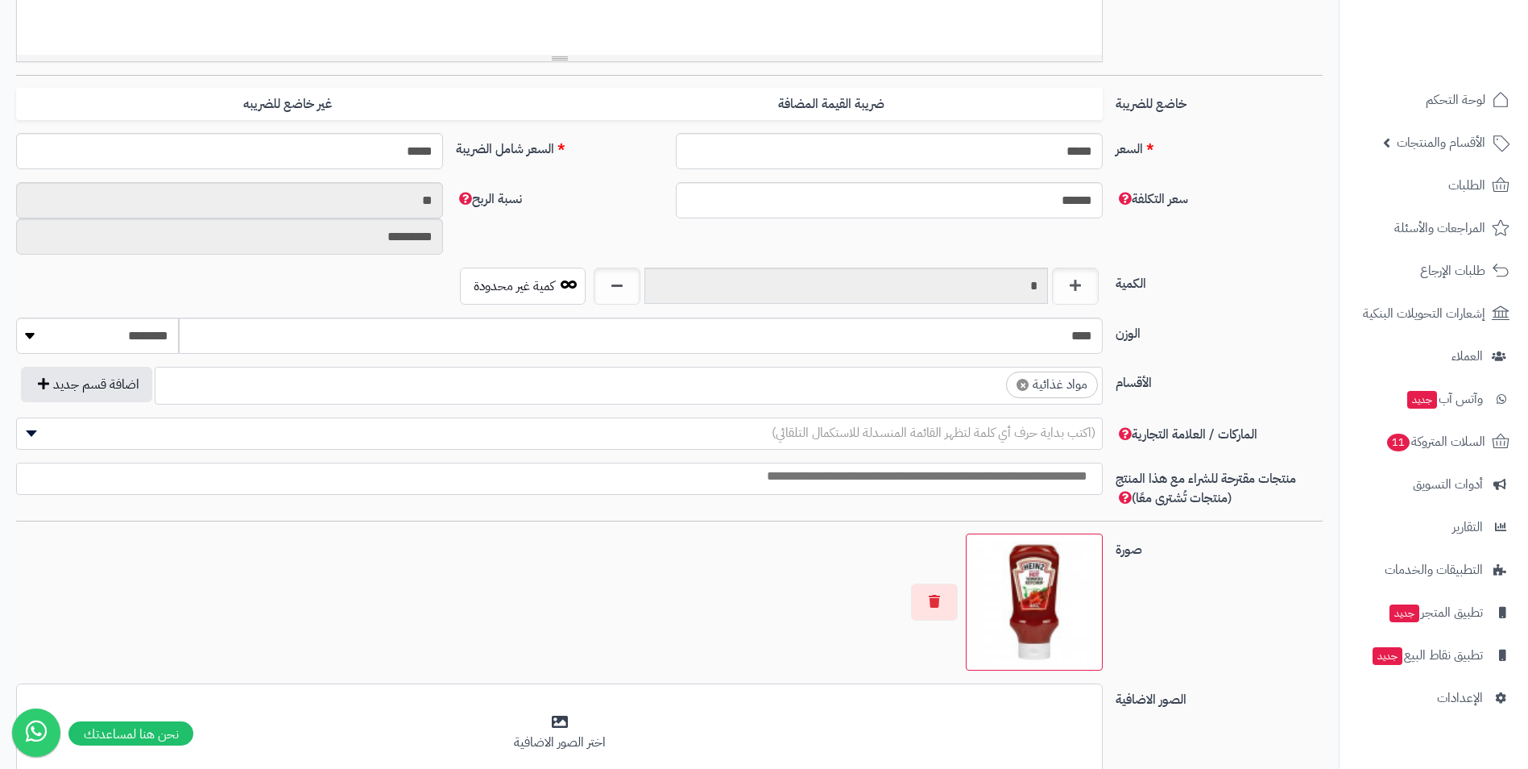
scroll to position [617, 0]
click at [980, 392] on ul "× مواد غذائية" at bounding box center [628, 382] width 947 height 31
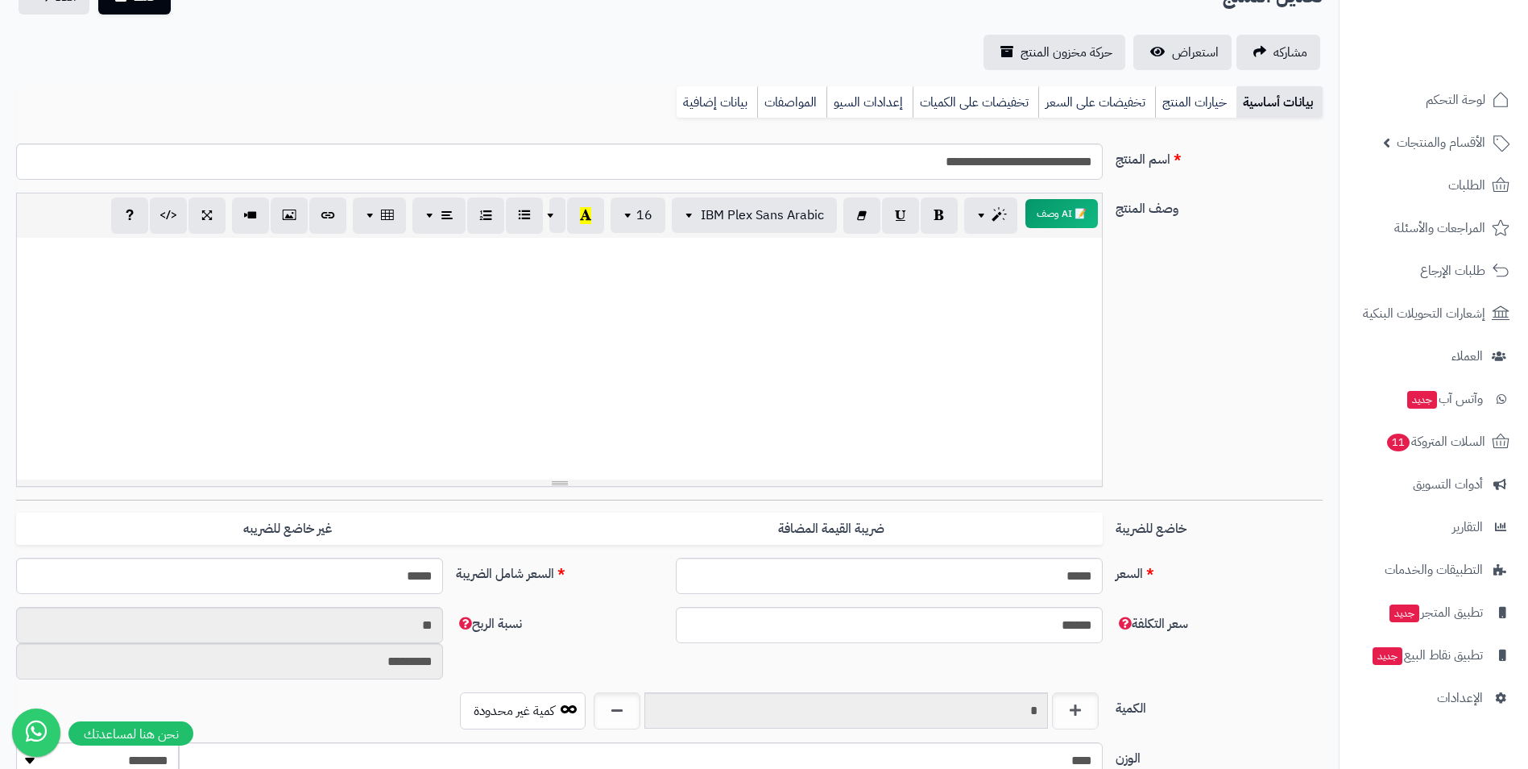
scroll to position [0, 0]
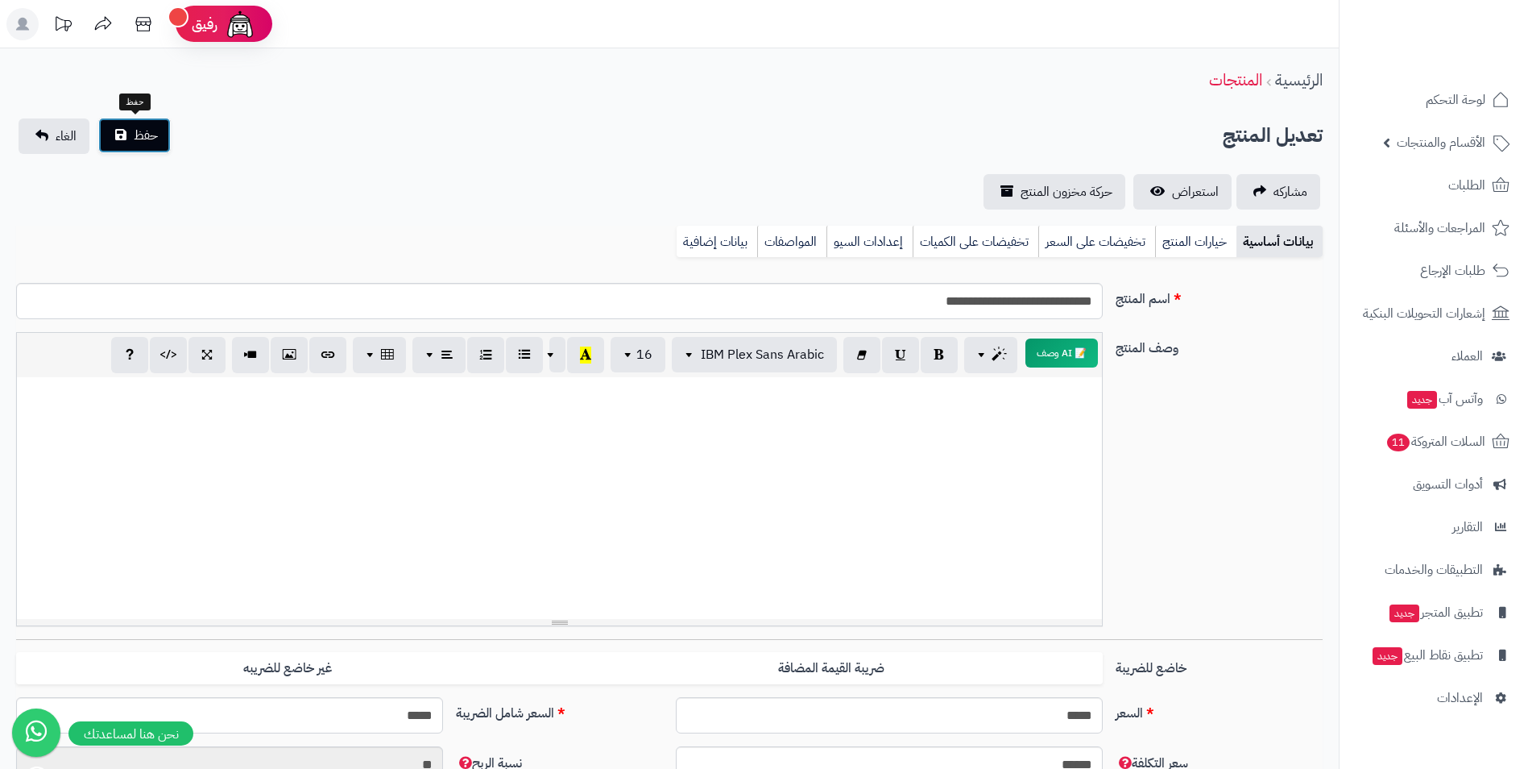
click at [138, 128] on span "حفظ" at bounding box center [146, 135] width 24 height 19
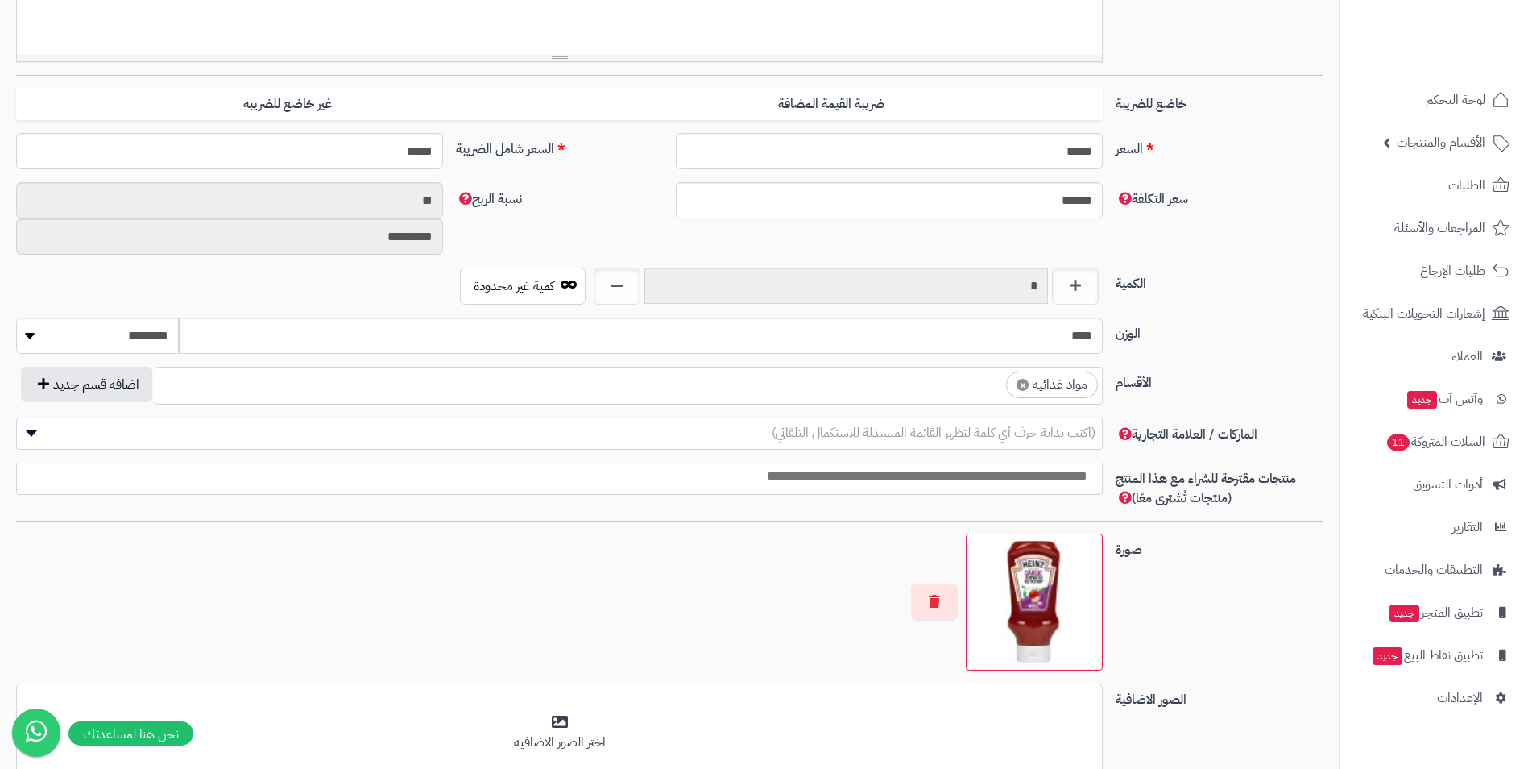
scroll to position [617, 0]
click at [935, 391] on ul "× مواد غذائية" at bounding box center [628, 382] width 947 height 31
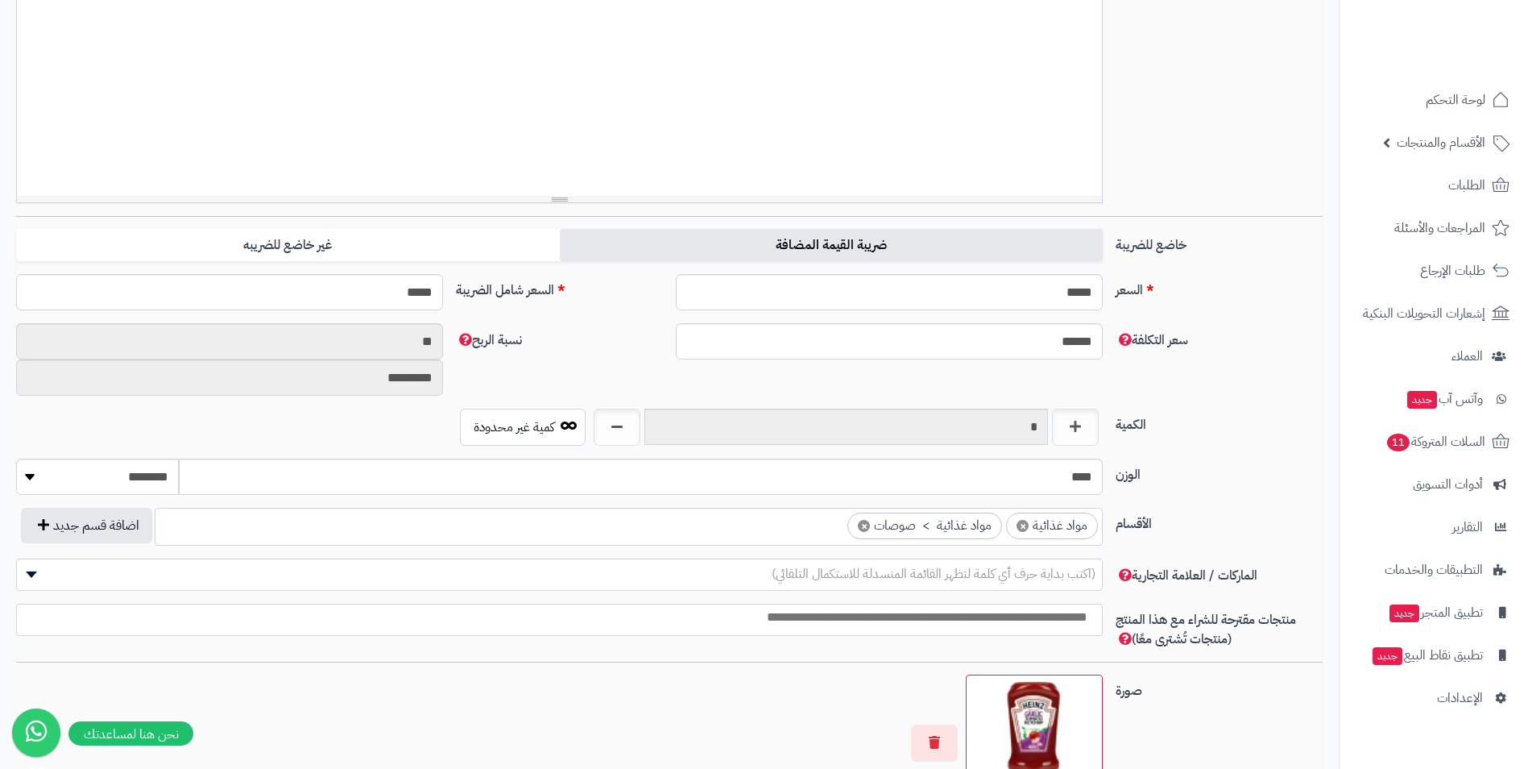
scroll to position [0, 0]
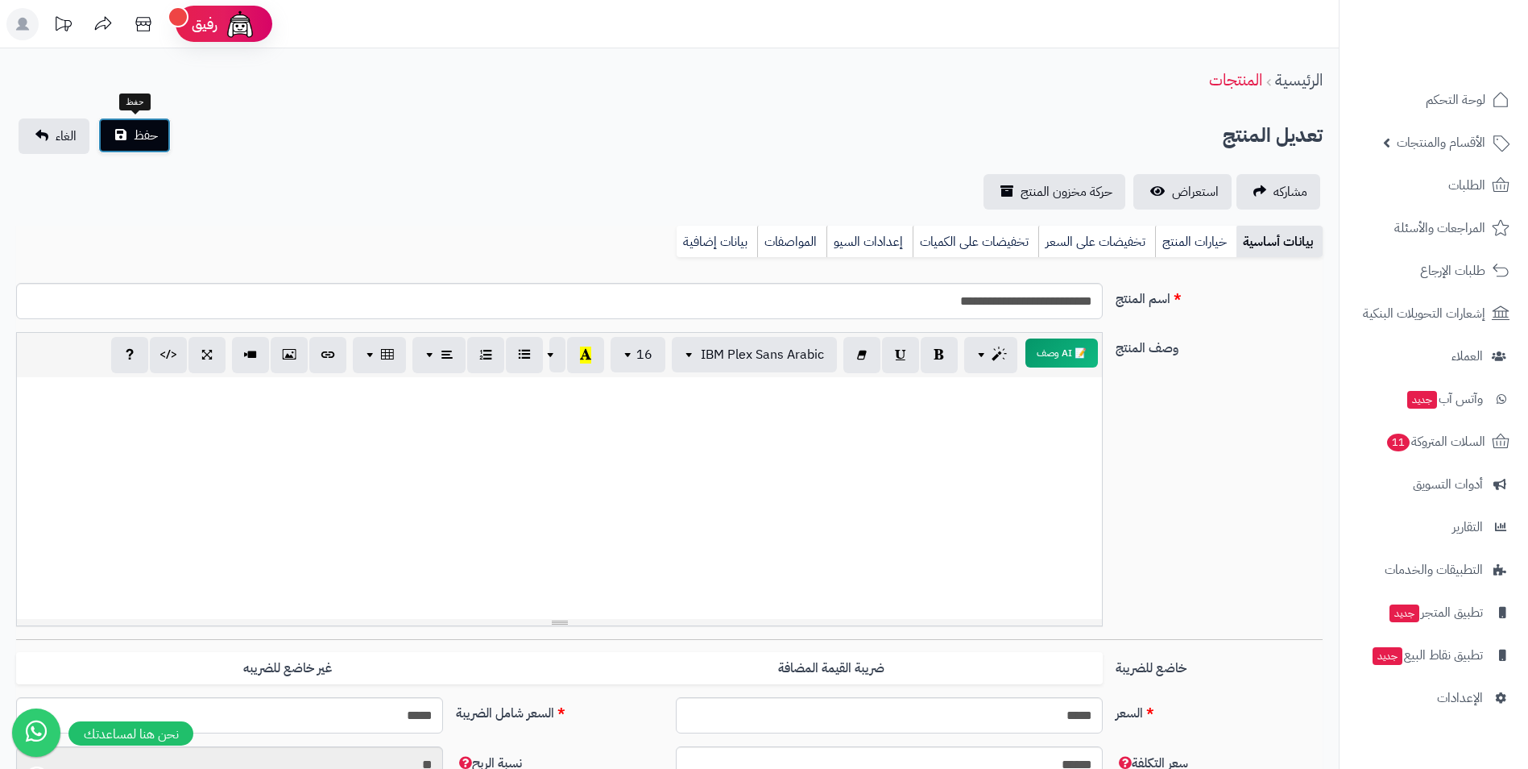
click at [131, 127] on button "حفظ" at bounding box center [134, 135] width 73 height 35
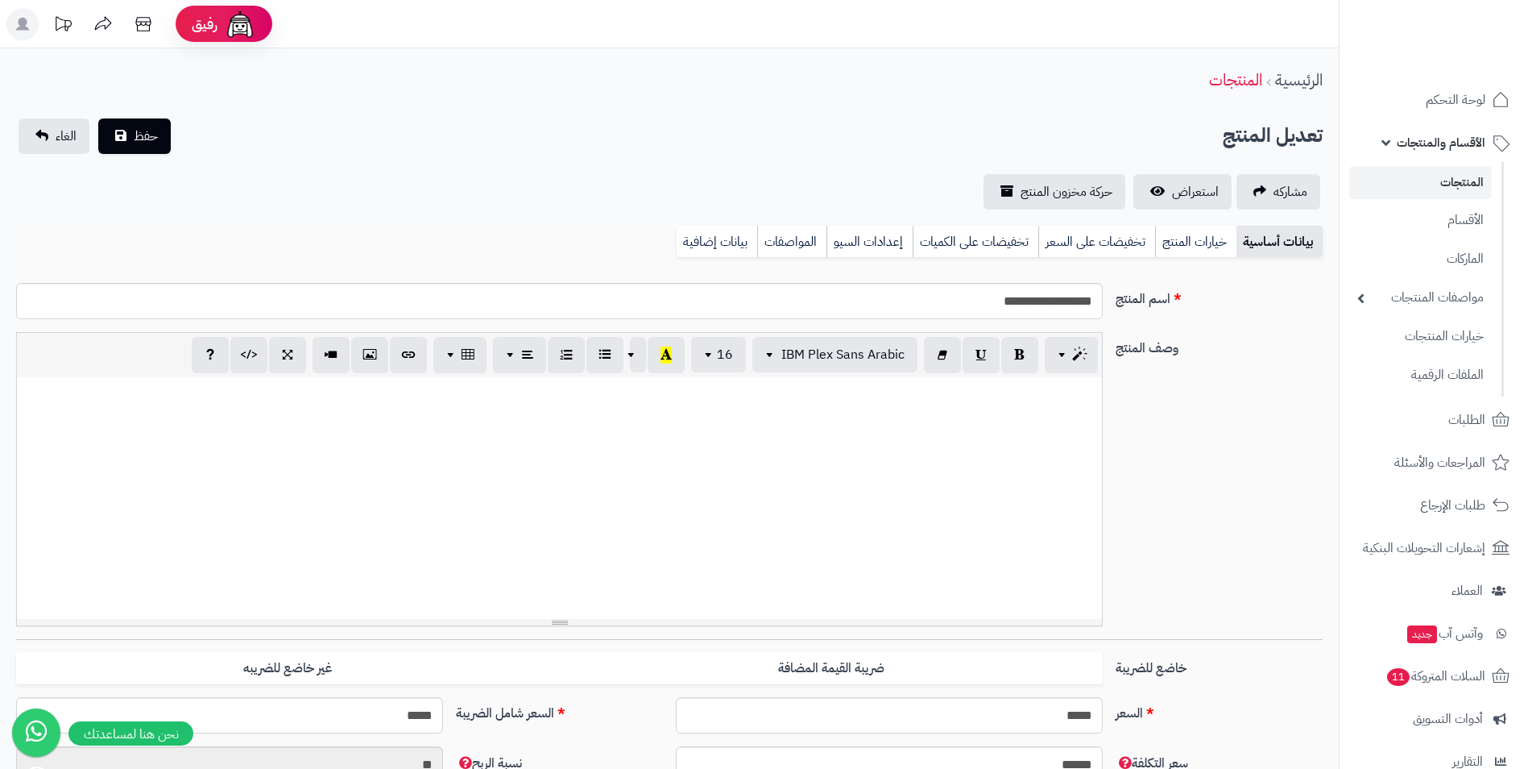
scroll to position [632, 0]
click at [1192, 180] on link "استعراض" at bounding box center [1183, 191] width 98 height 35
